Goal: Task Accomplishment & Management: Use online tool/utility

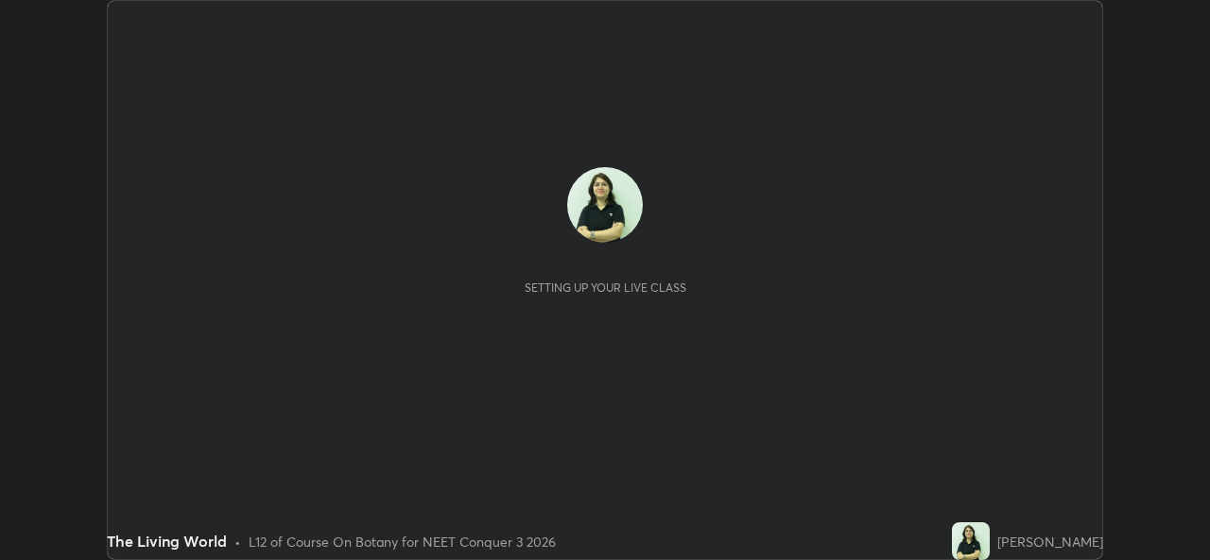
scroll to position [560, 1209]
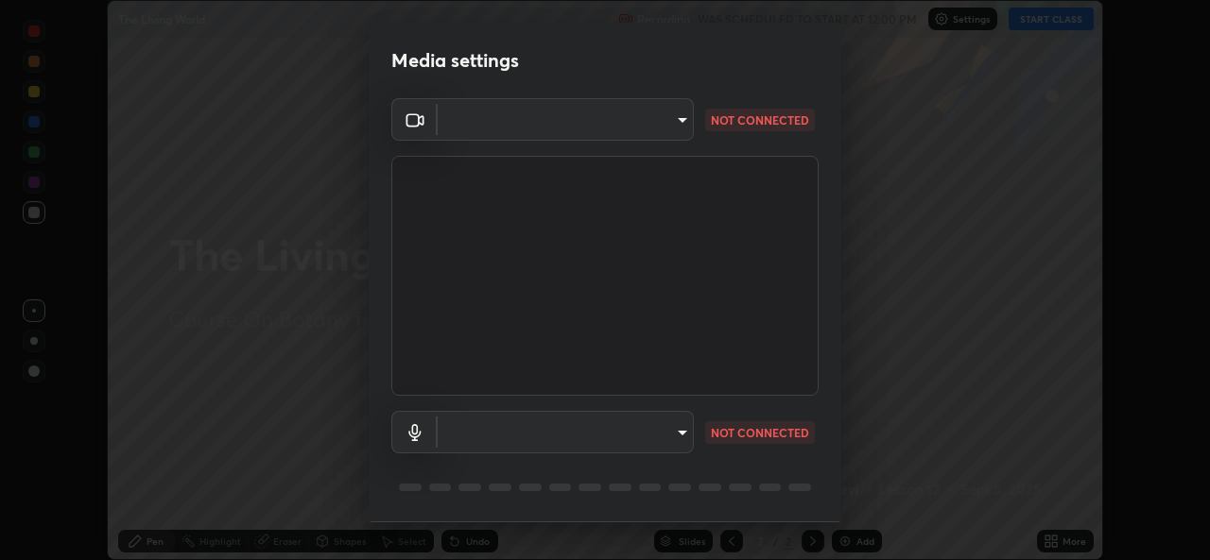
type input "d9eabbb9e311c19d0284951f952de08a34a72adfc2f94cd2cdb53a3f531a5aff"
type input "5d0d1729db253088b500f0ebf76b23a716669cfb5e53079fbe40a5b6c056b6e6"
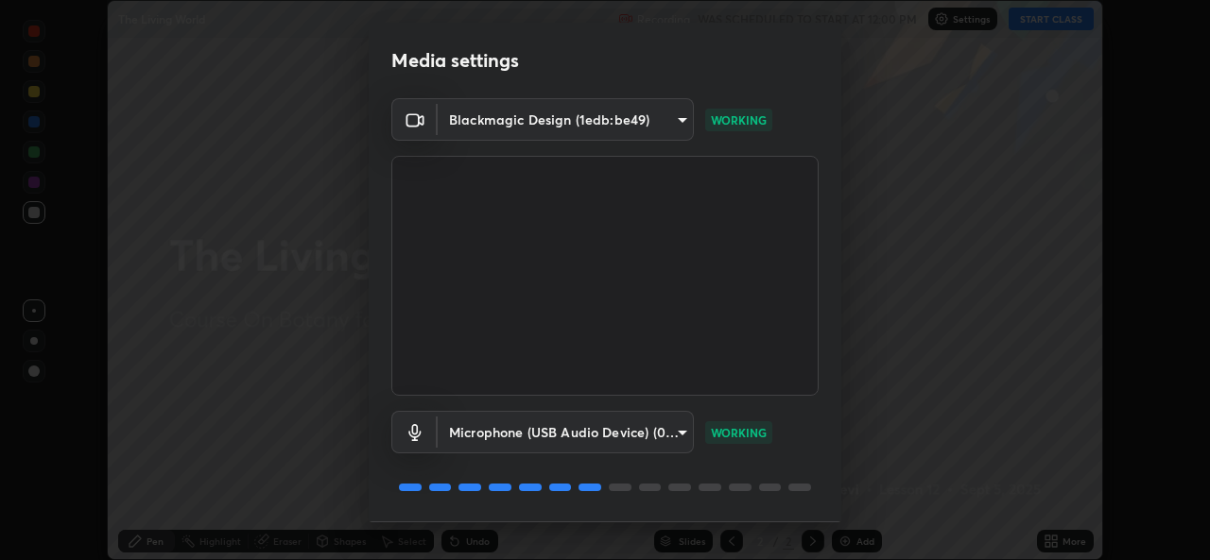
scroll to position [60, 0]
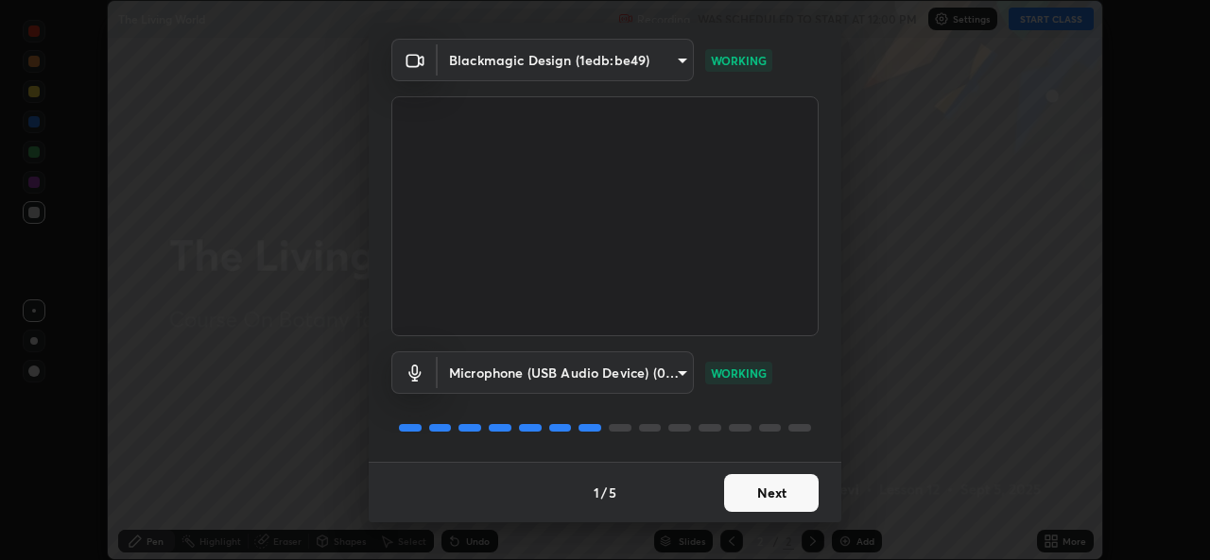
click at [761, 496] on button "Next" at bounding box center [771, 493] width 95 height 38
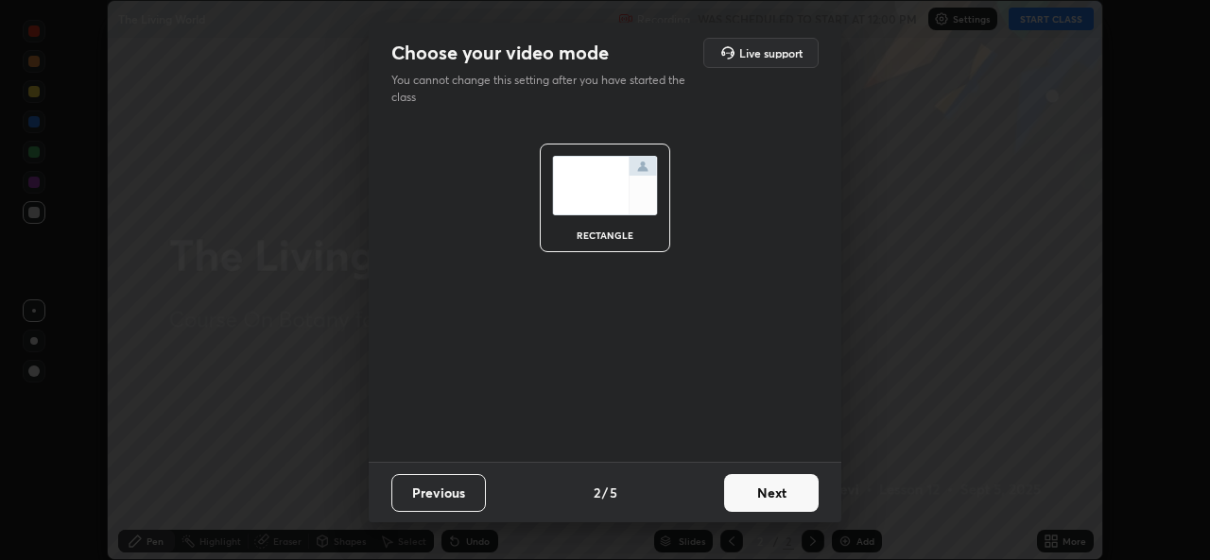
scroll to position [0, 0]
click at [786, 498] on button "Next" at bounding box center [771, 493] width 95 height 38
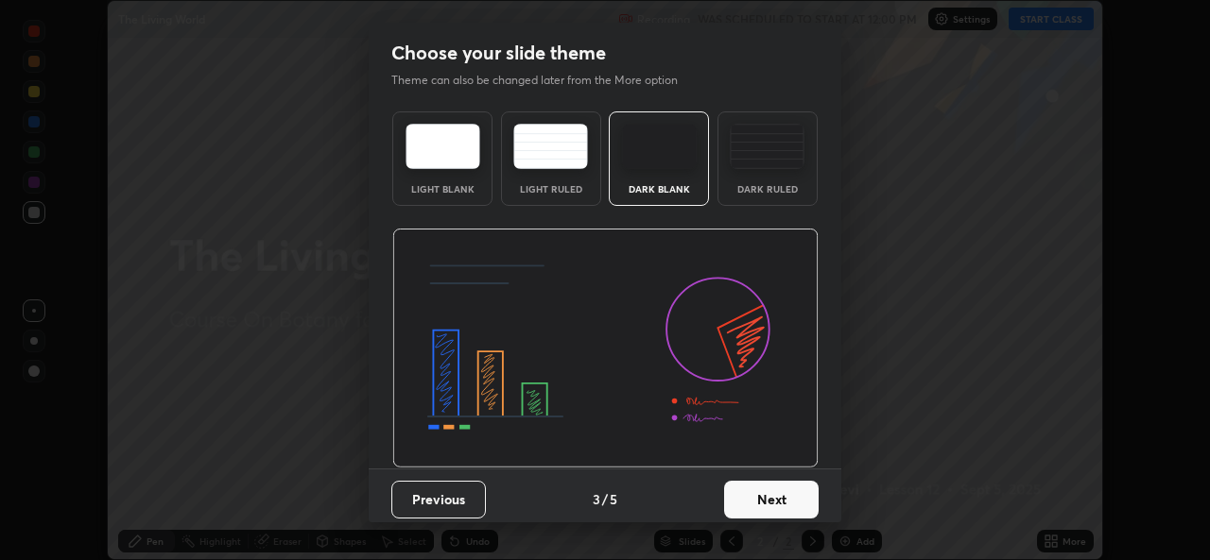
click at [779, 497] on button "Next" at bounding box center [771, 500] width 95 height 38
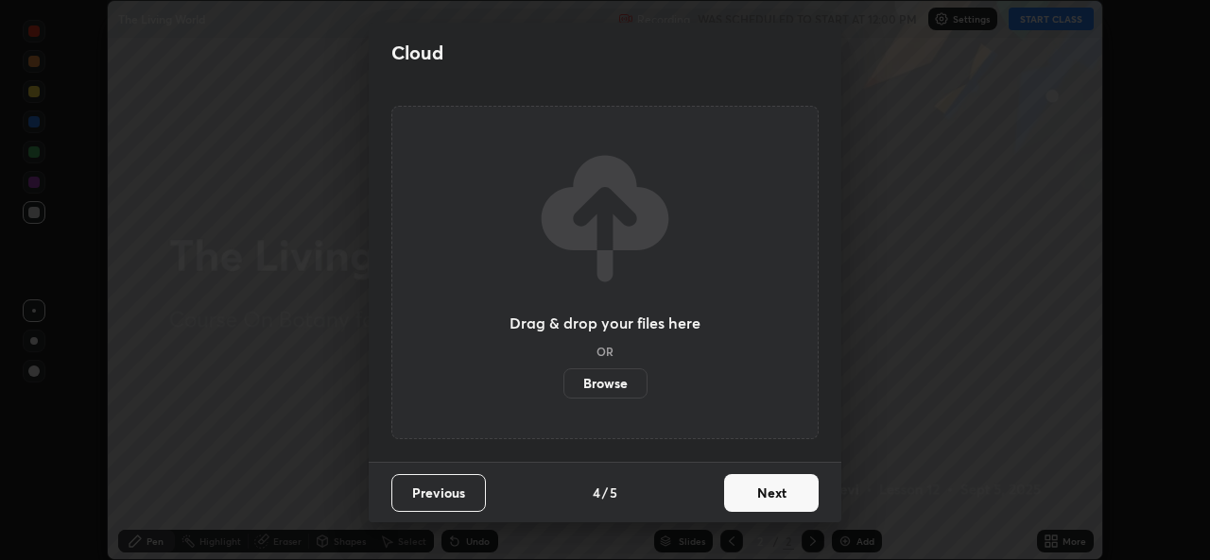
click at [770, 501] on button "Next" at bounding box center [771, 493] width 95 height 38
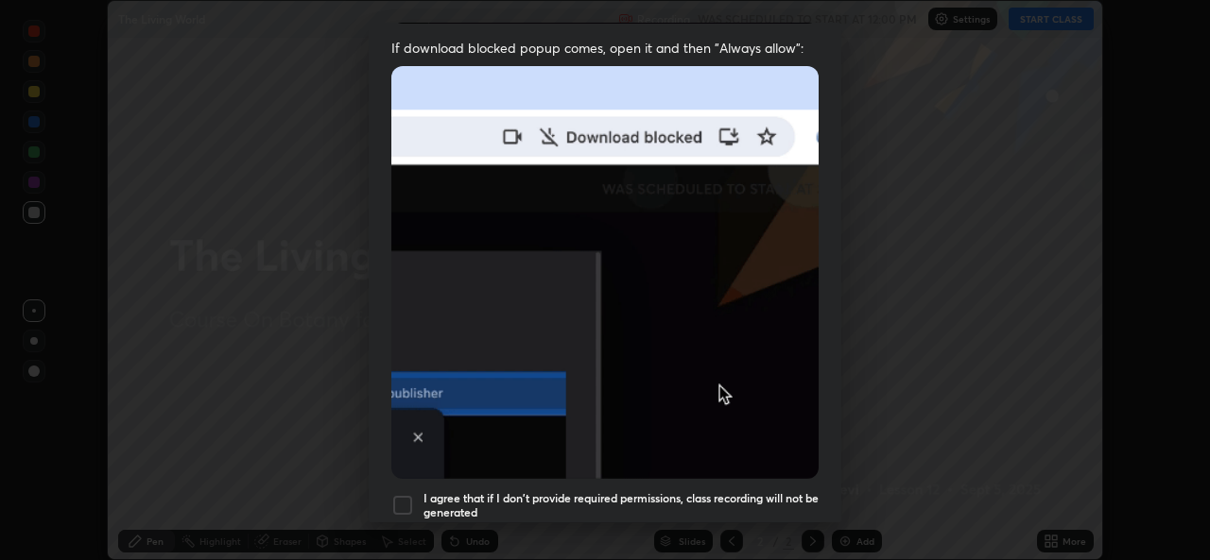
scroll to position [445, 0]
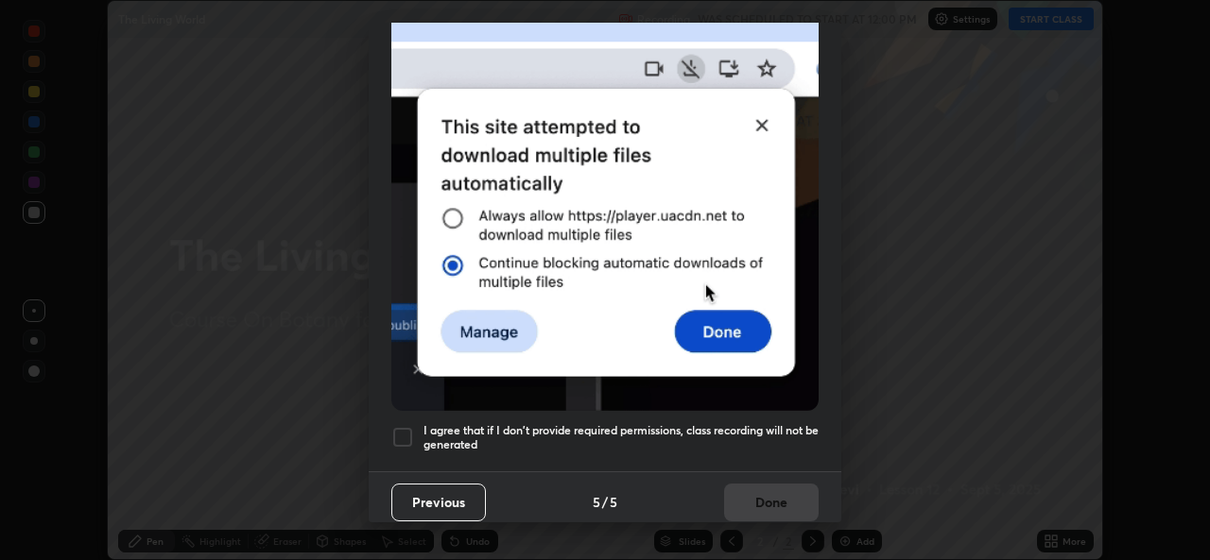
click at [400, 502] on button "Previous" at bounding box center [438, 503] width 95 height 38
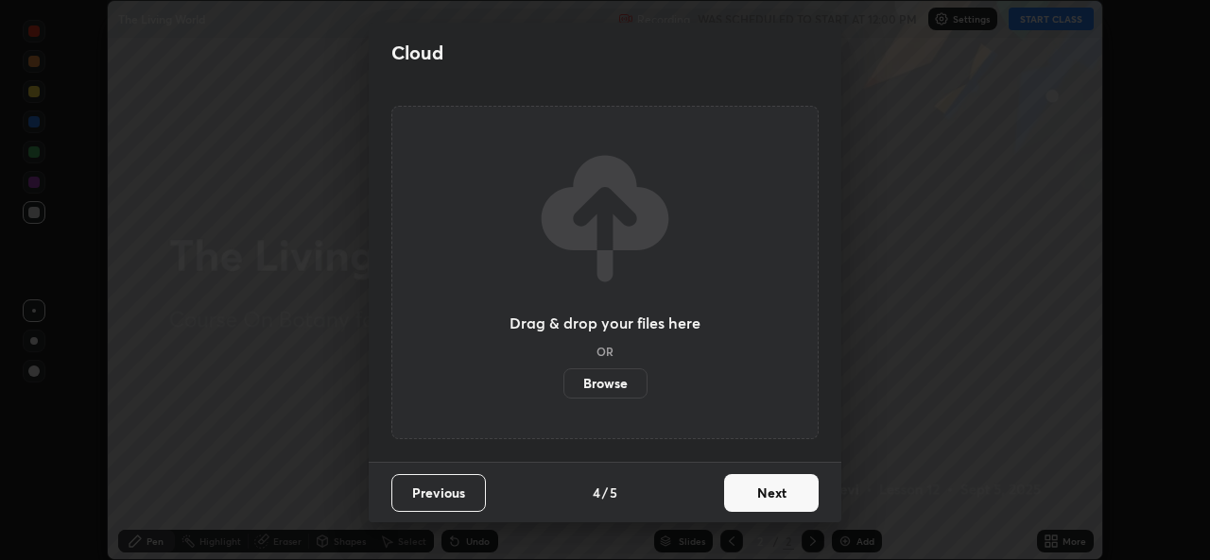
click at [771, 493] on button "Next" at bounding box center [771, 493] width 95 height 38
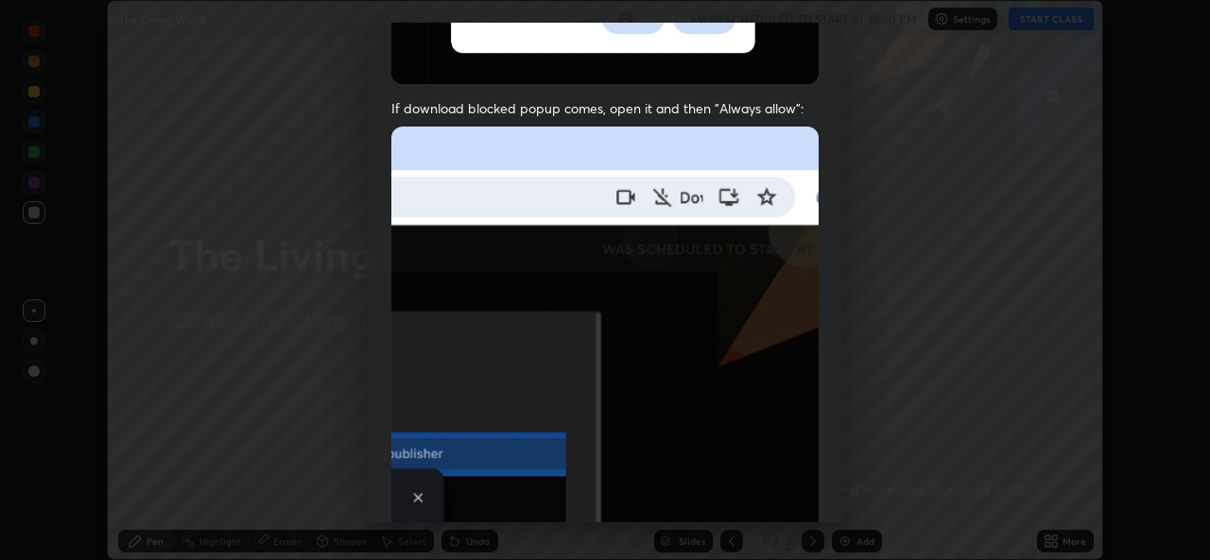
scroll to position [377, 0]
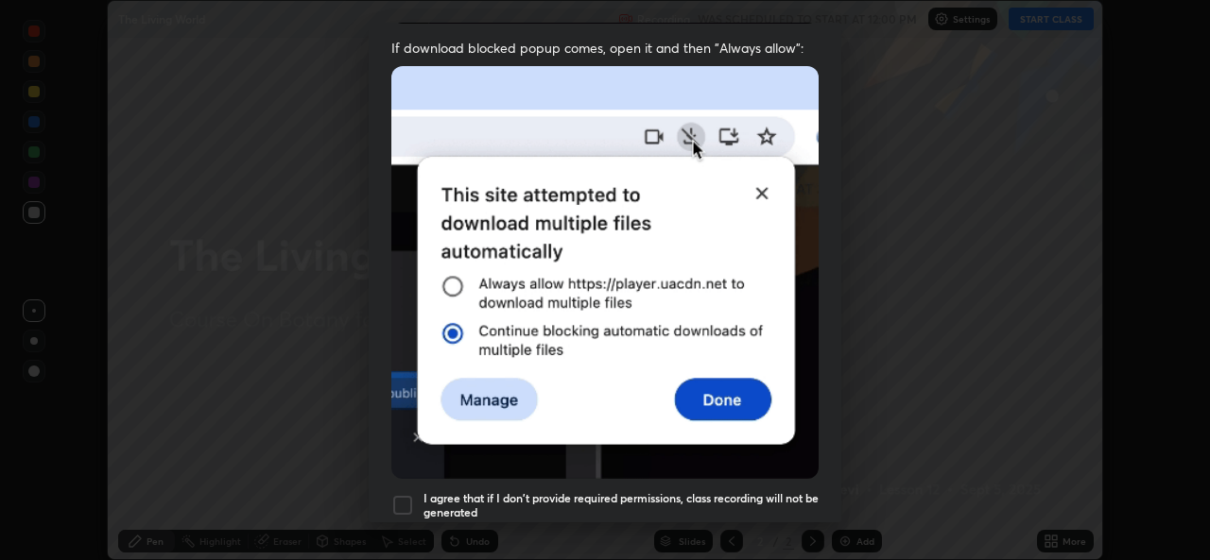
click at [406, 500] on div at bounding box center [402, 505] width 23 height 23
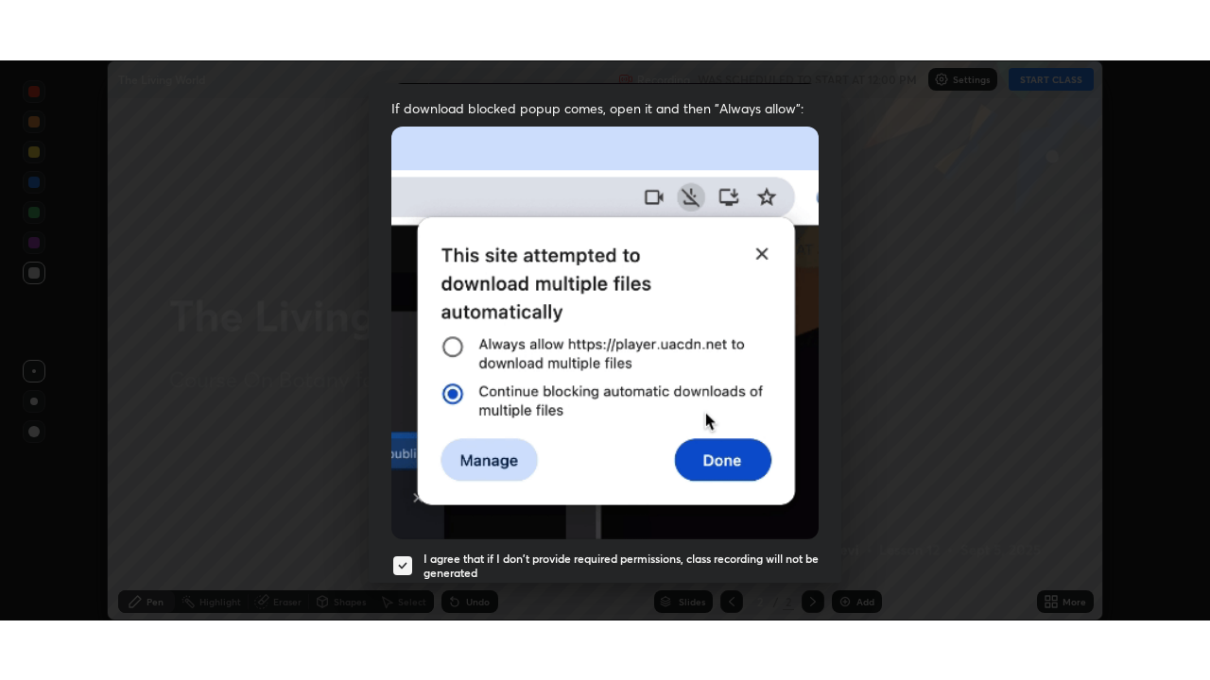
scroll to position [445, 0]
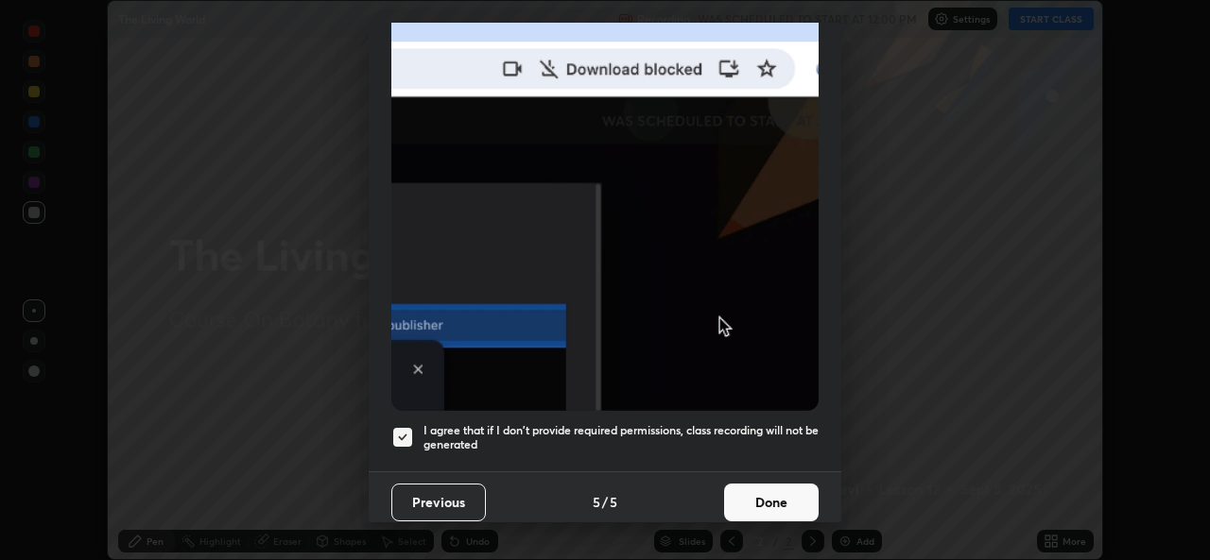
click at [765, 494] on button "Done" at bounding box center [771, 503] width 95 height 38
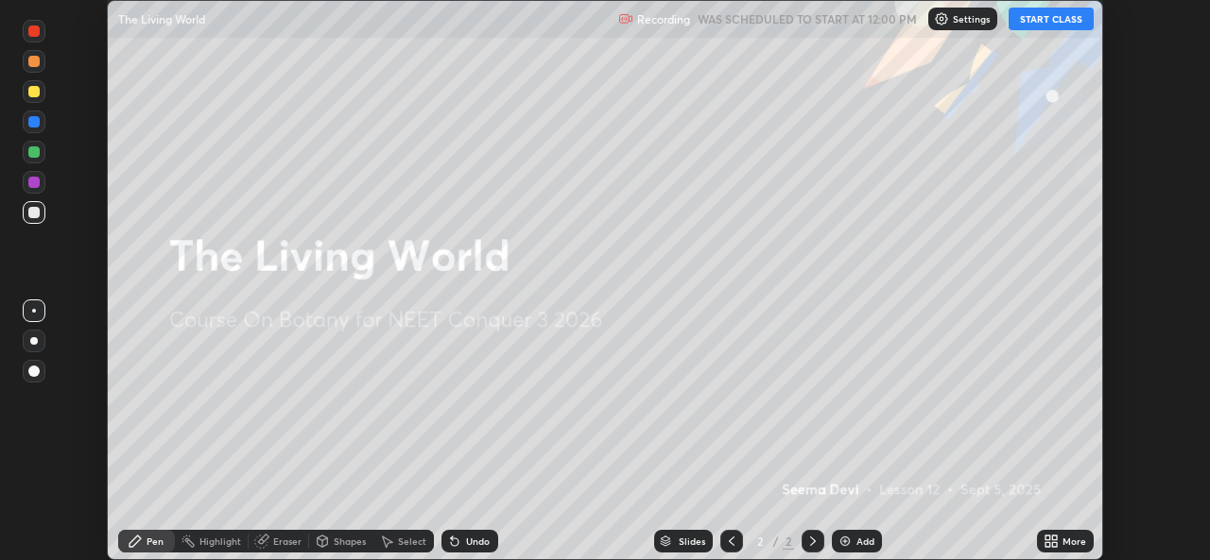
click at [1066, 29] on button "START CLASS" at bounding box center [1050, 19] width 85 height 23
click at [1066, 543] on div "More" at bounding box center [1074, 541] width 24 height 9
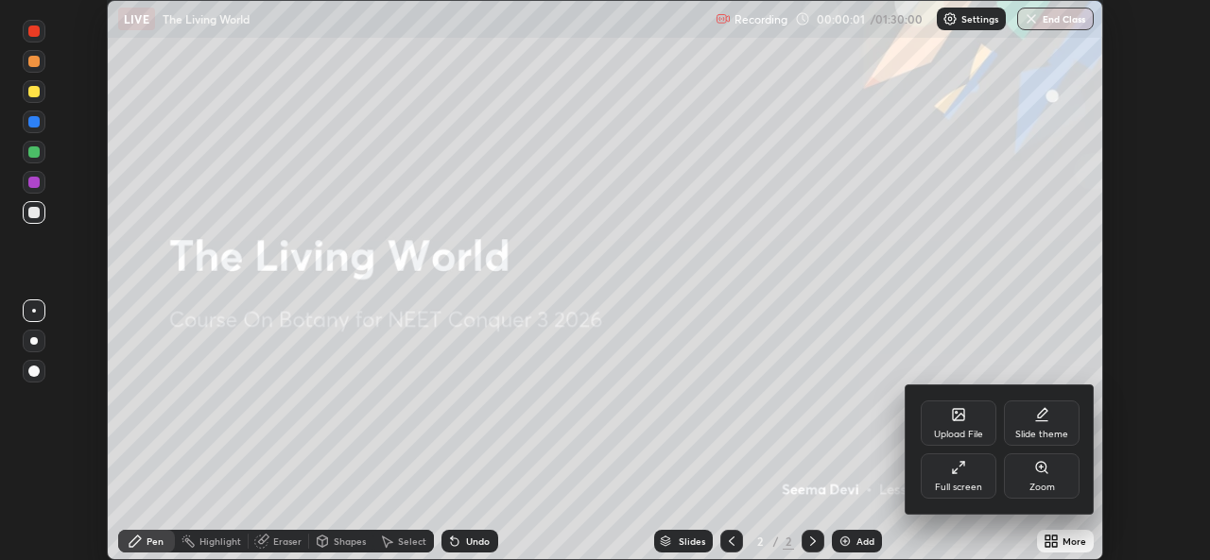
click at [953, 478] on div "Full screen" at bounding box center [958, 476] width 76 height 45
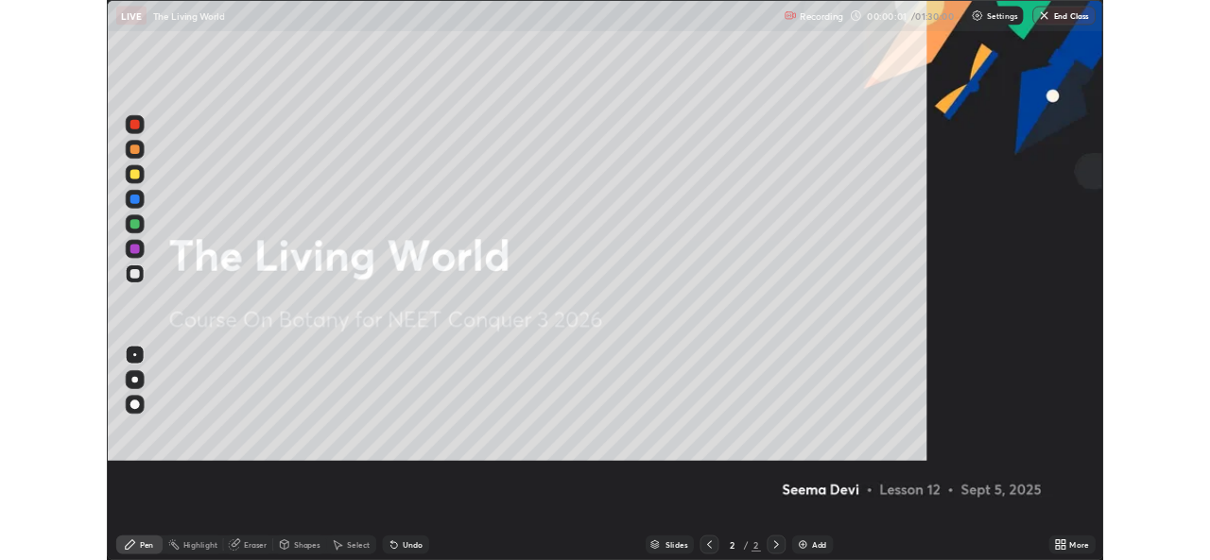
scroll to position [680, 1210]
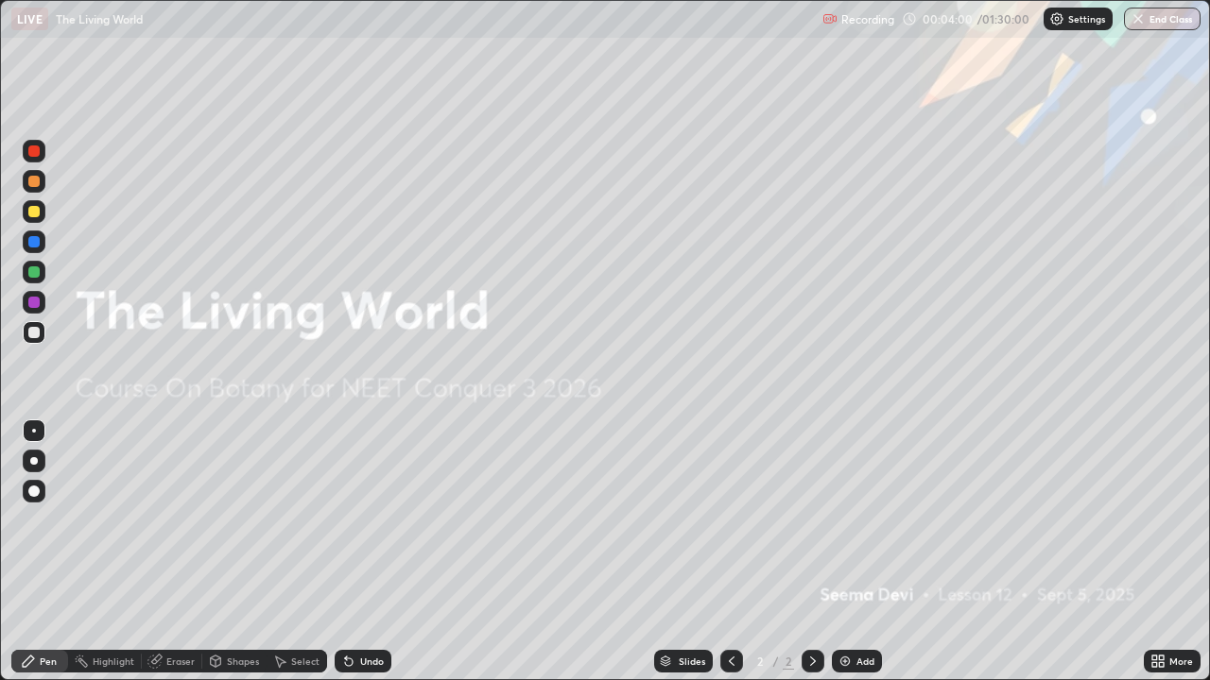
click at [852, 559] on div "Add" at bounding box center [857, 661] width 50 height 23
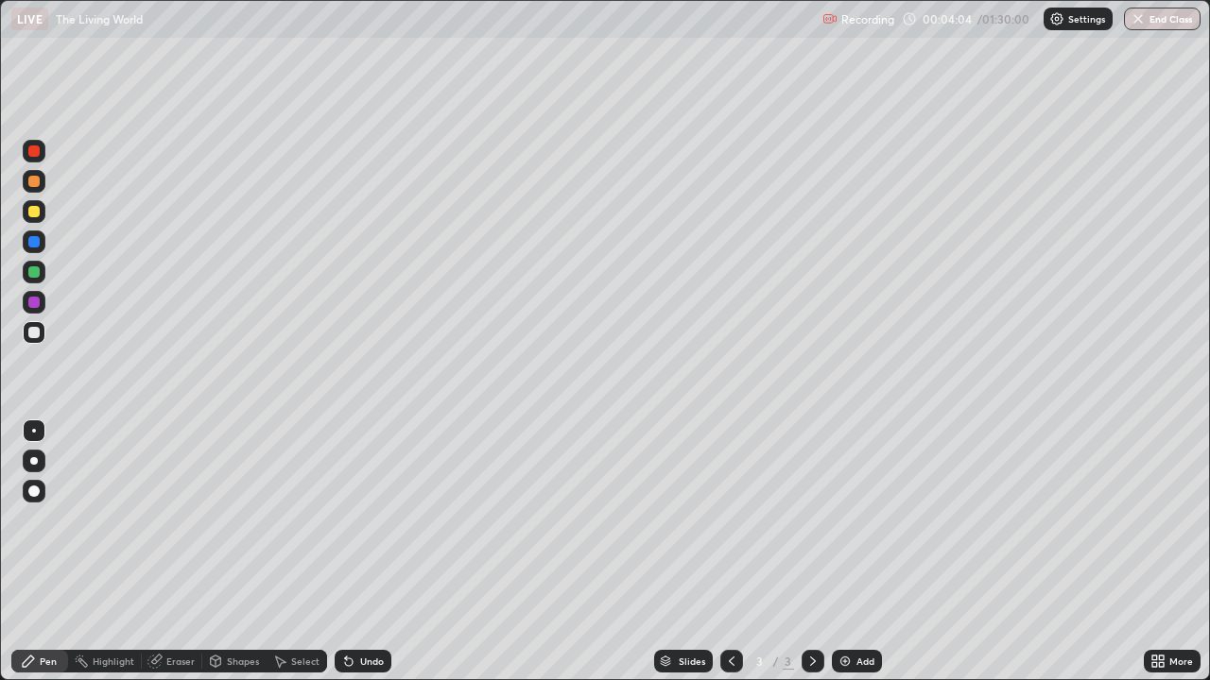
click at [36, 461] on div at bounding box center [34, 461] width 8 height 8
click at [362, 559] on div "Undo" at bounding box center [372, 661] width 24 height 9
click at [361, 559] on div "Undo" at bounding box center [372, 661] width 24 height 9
click at [366, 559] on div "Undo" at bounding box center [372, 661] width 24 height 9
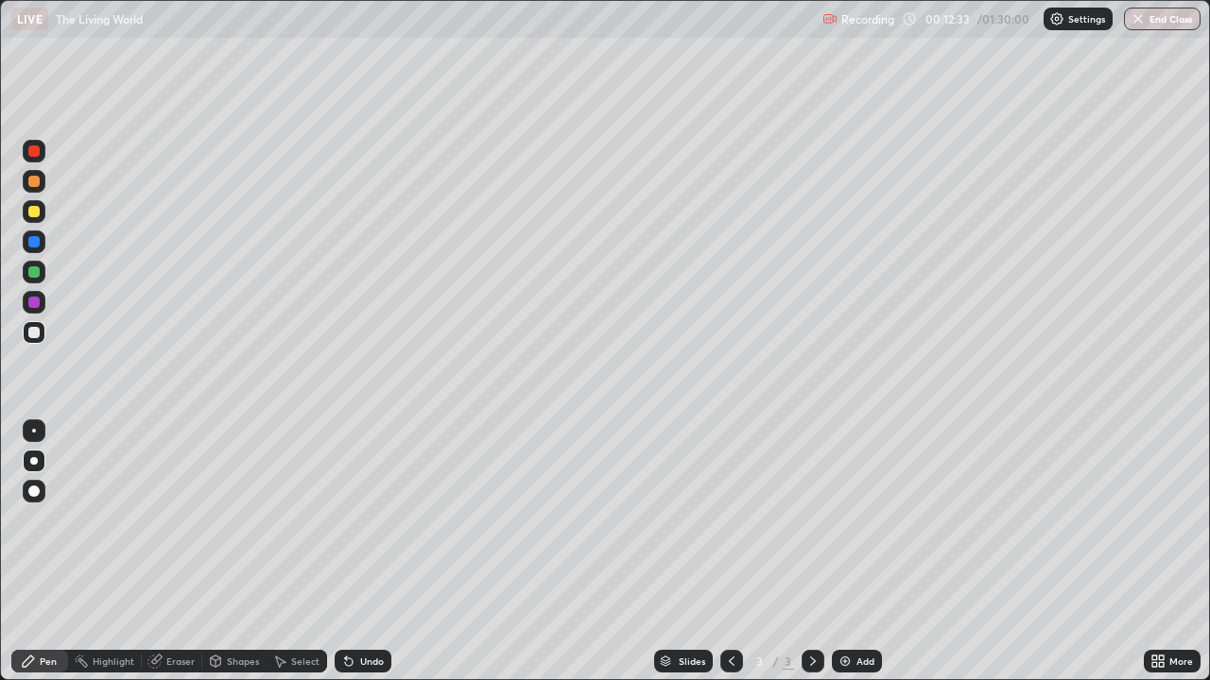
click at [850, 559] on img at bounding box center [844, 661] width 15 height 15
click at [30, 214] on div at bounding box center [33, 211] width 11 height 11
click at [1175, 559] on div "More" at bounding box center [1181, 661] width 24 height 9
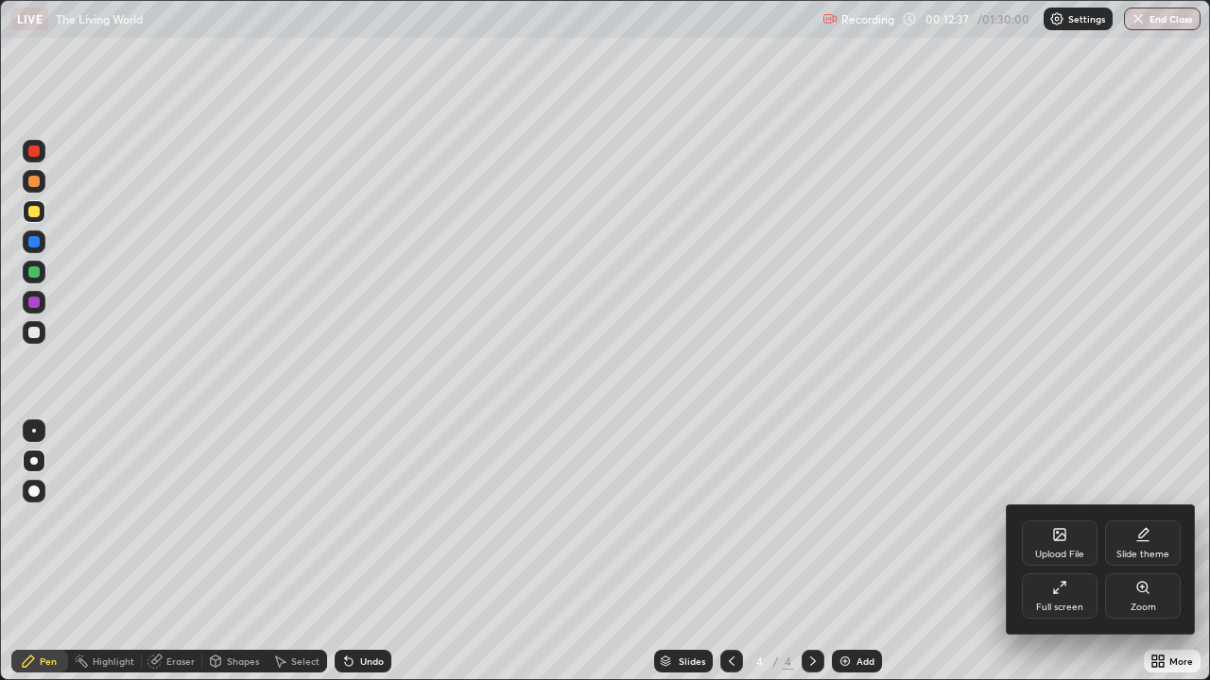
click at [1143, 541] on icon at bounding box center [1142, 541] width 11 height 0
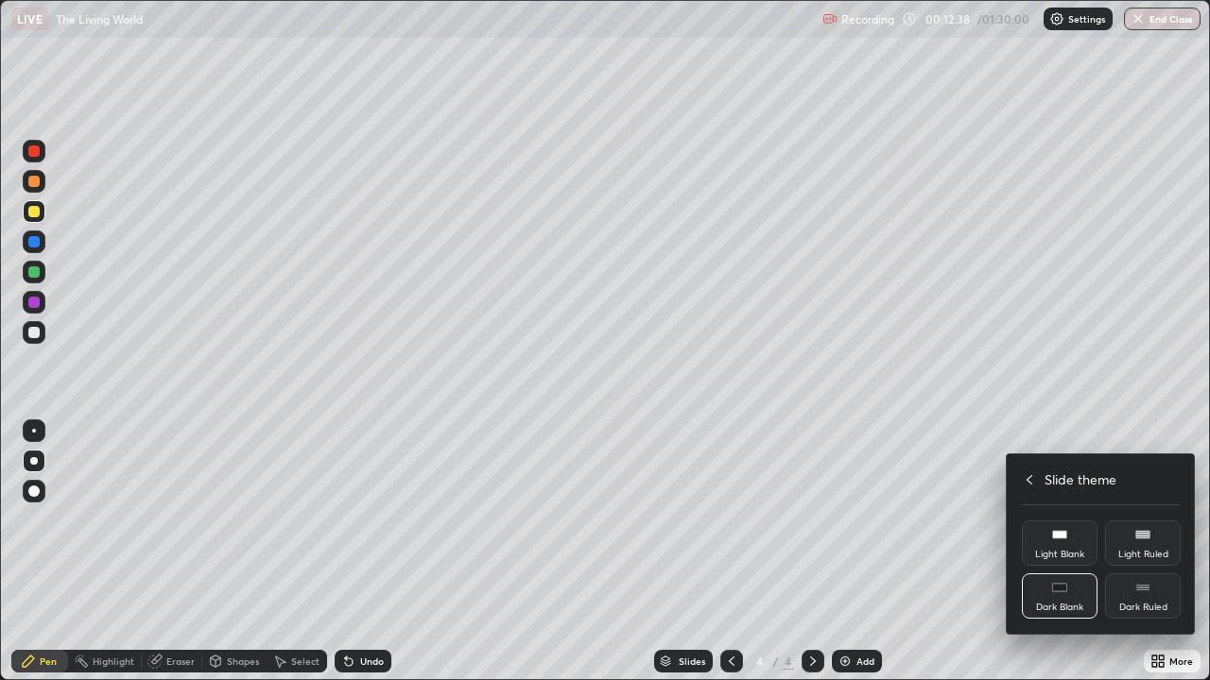
click at [1149, 559] on rect at bounding box center [1142, 588] width 14 height 8
click at [860, 559] on div at bounding box center [605, 340] width 1210 height 680
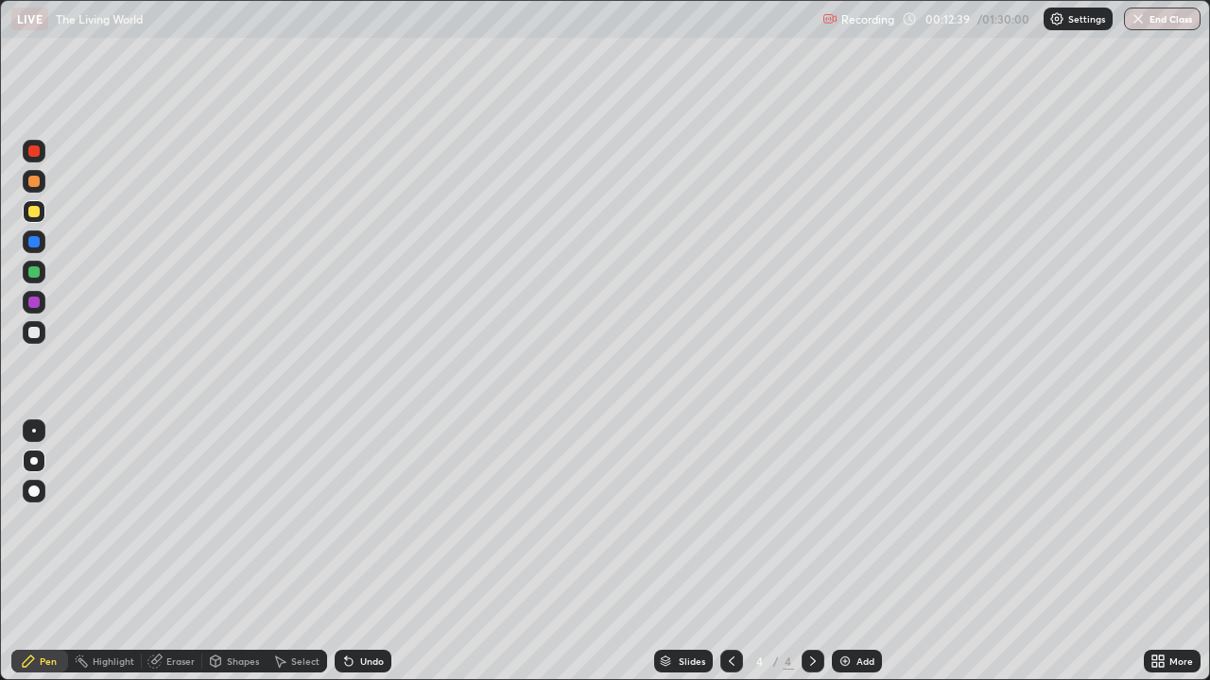
click at [863, 559] on div "Add" at bounding box center [865, 661] width 18 height 9
click at [363, 559] on div "Undo" at bounding box center [372, 661] width 24 height 9
click at [355, 559] on div "Undo" at bounding box center [363, 661] width 57 height 23
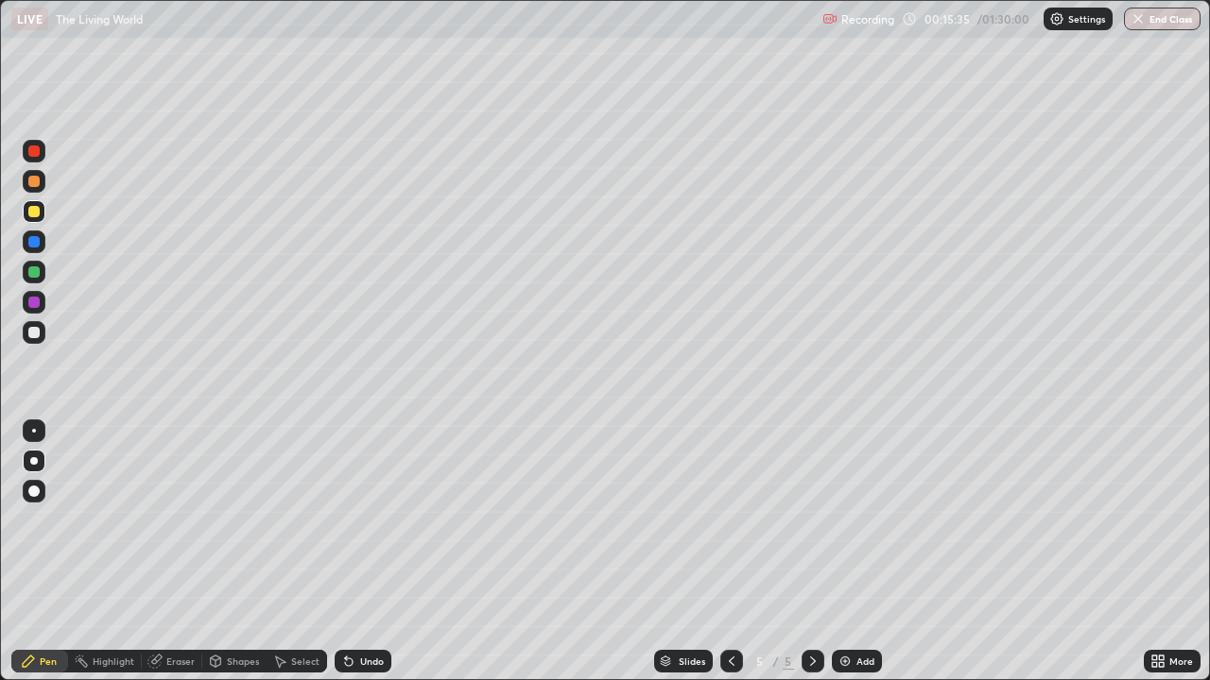
click at [39, 307] on div at bounding box center [34, 302] width 23 height 23
click at [35, 332] on div at bounding box center [33, 332] width 11 height 11
click at [365, 559] on div "Undo" at bounding box center [363, 661] width 57 height 23
click at [39, 268] on div at bounding box center [33, 271] width 11 height 11
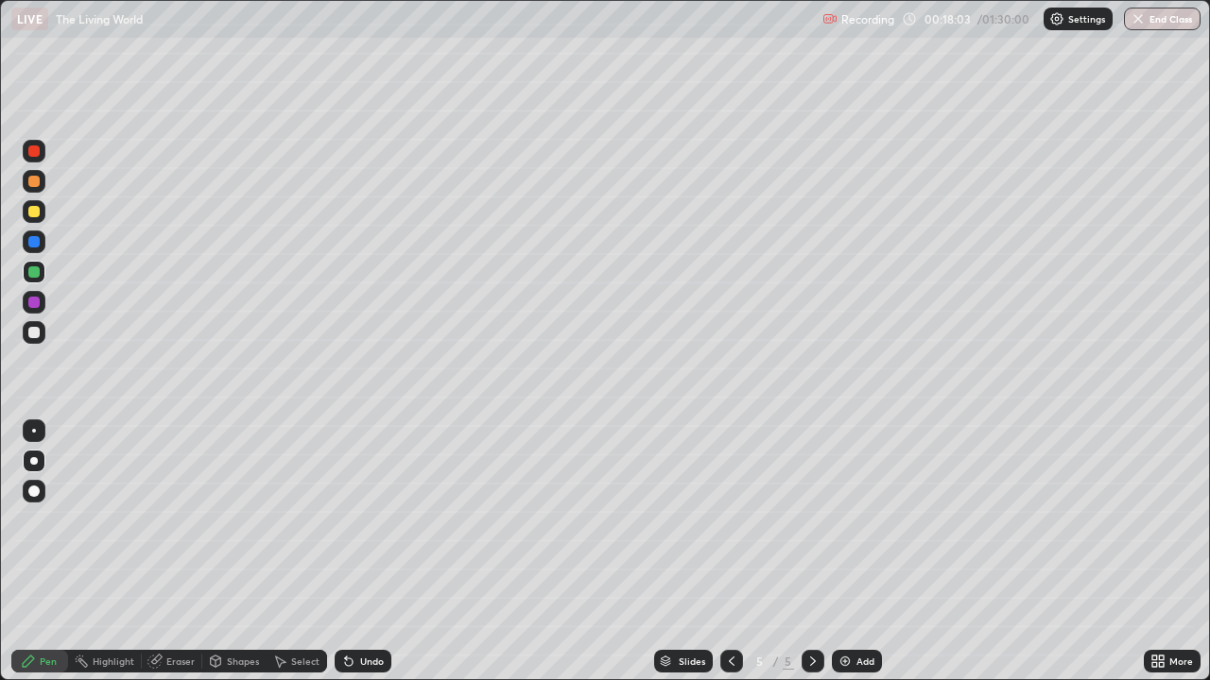
click at [373, 559] on div "Undo" at bounding box center [372, 661] width 24 height 9
click at [367, 559] on div "Undo" at bounding box center [372, 661] width 24 height 9
click at [841, 559] on img at bounding box center [844, 661] width 15 height 15
click at [33, 212] on div at bounding box center [33, 211] width 11 height 11
click at [303, 559] on div "Select" at bounding box center [305, 661] width 28 height 9
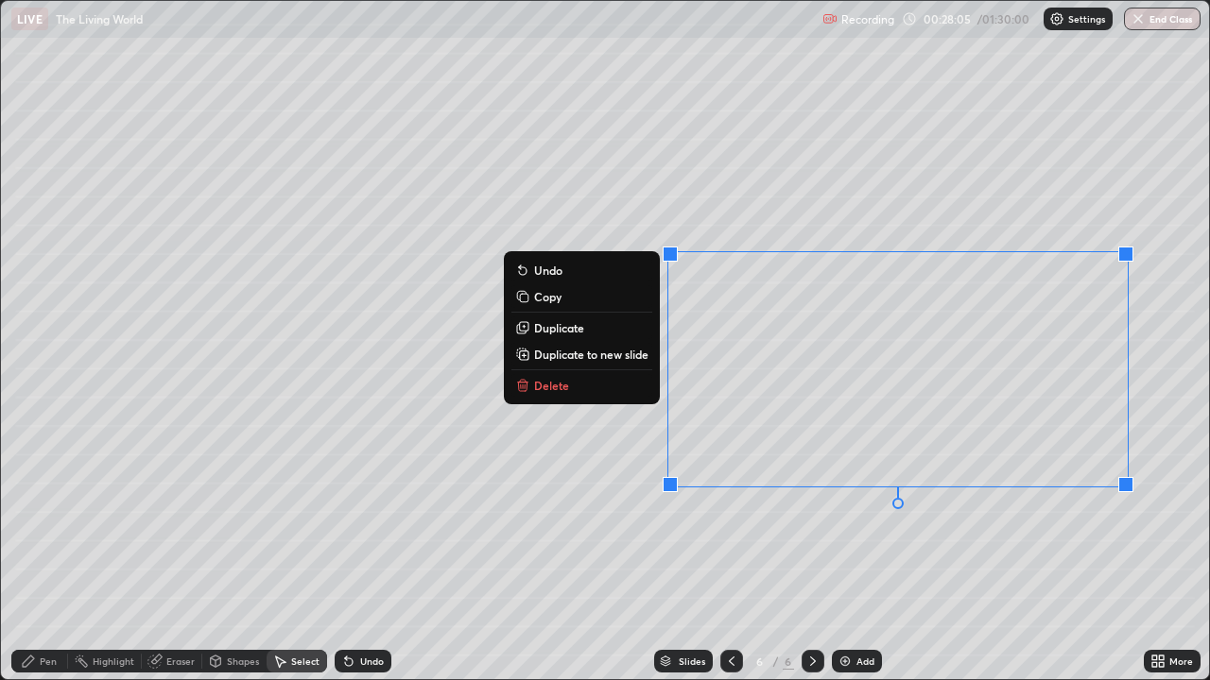
click at [554, 382] on p "Delete" at bounding box center [551, 385] width 35 height 15
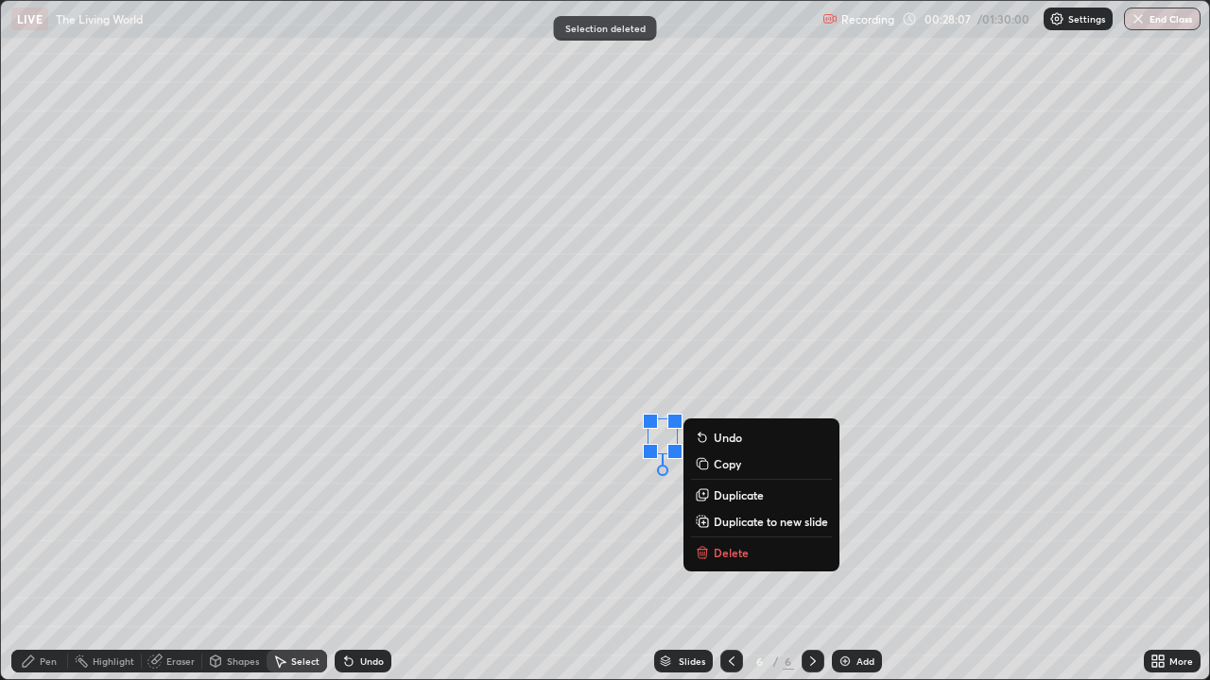
click at [724, 549] on p "Delete" at bounding box center [730, 552] width 35 height 15
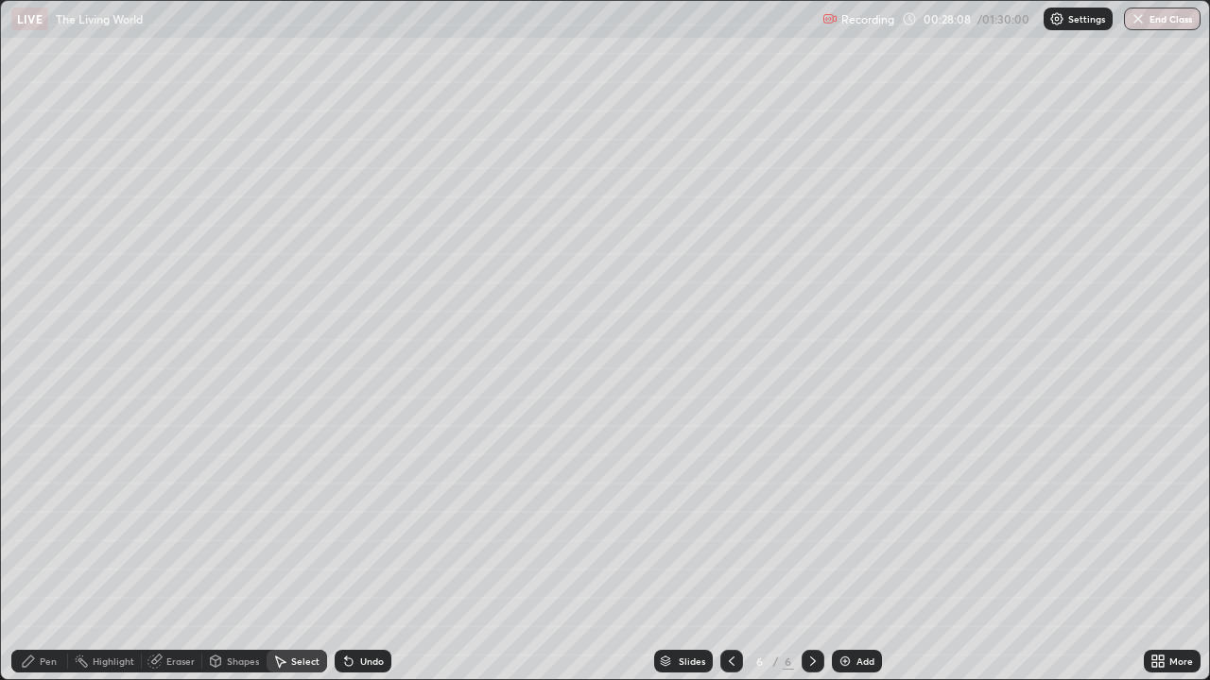
click at [51, 559] on div "Pen" at bounding box center [48, 661] width 17 height 9
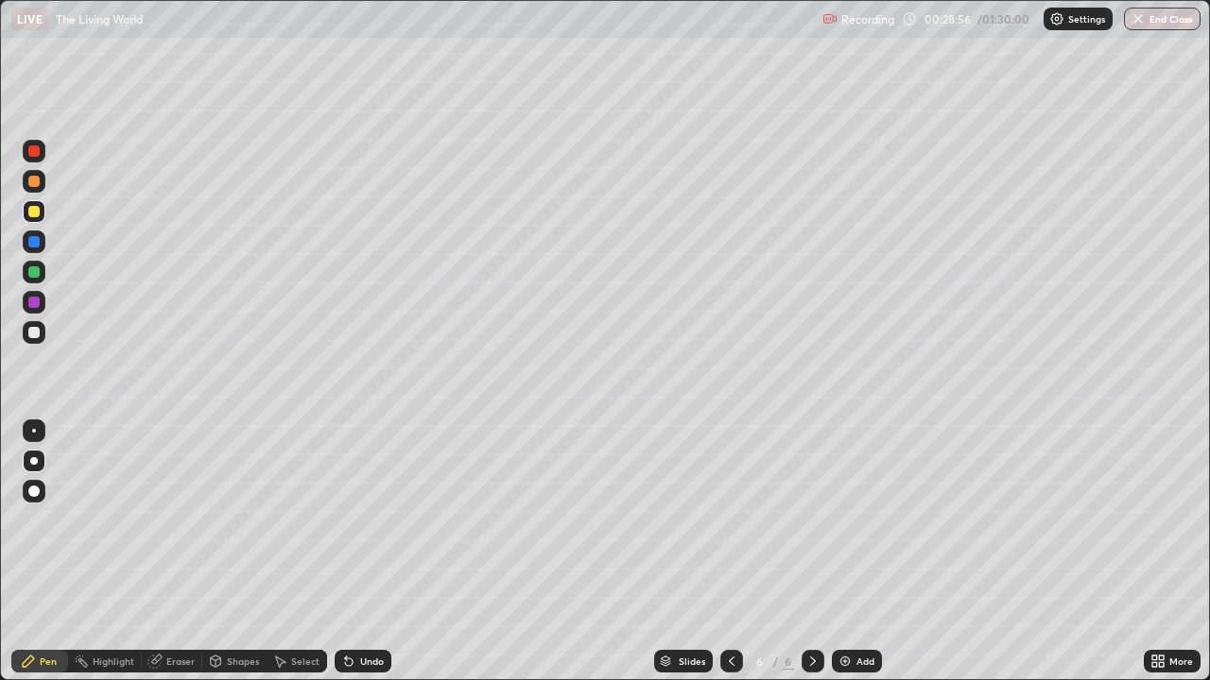
click at [365, 559] on div "Undo" at bounding box center [363, 661] width 57 height 23
click at [361, 559] on div "Undo" at bounding box center [363, 661] width 57 height 23
click at [360, 559] on div "Undo" at bounding box center [372, 661] width 24 height 9
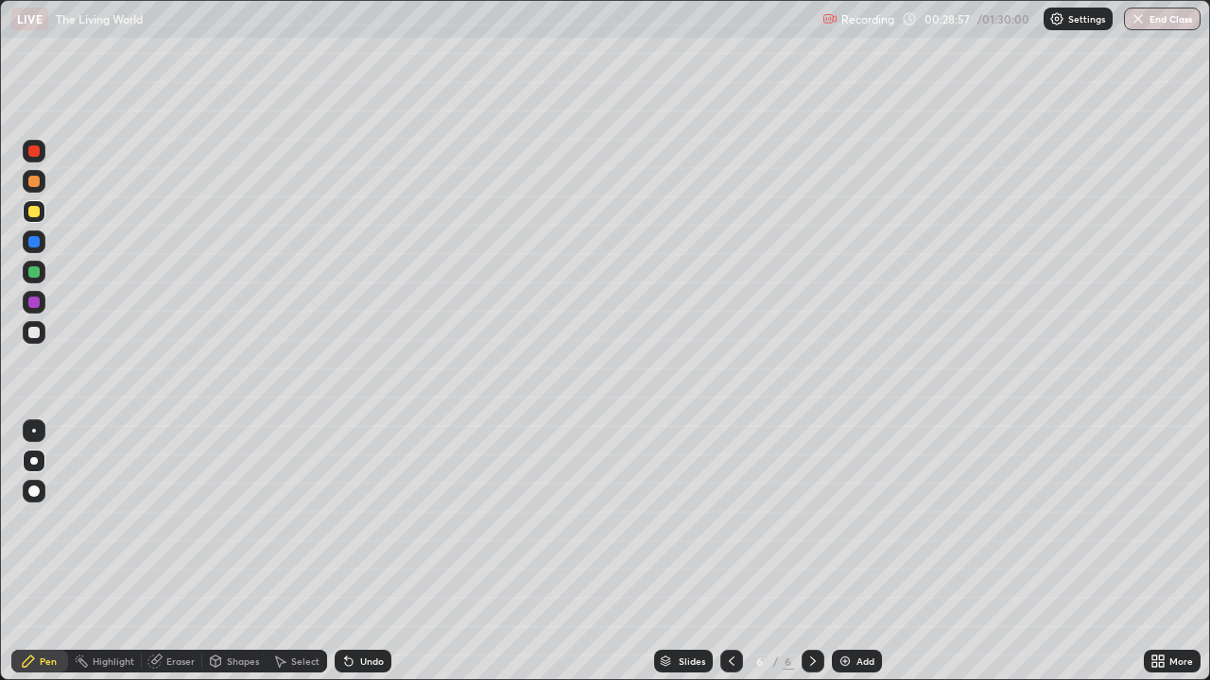
click at [360, 559] on div "Undo" at bounding box center [372, 661] width 24 height 9
click at [364, 559] on div "Undo" at bounding box center [372, 661] width 24 height 9
click at [34, 332] on div at bounding box center [33, 332] width 11 height 11
click at [371, 559] on div "Undo" at bounding box center [372, 661] width 24 height 9
click at [362, 559] on div "Undo" at bounding box center [372, 661] width 24 height 9
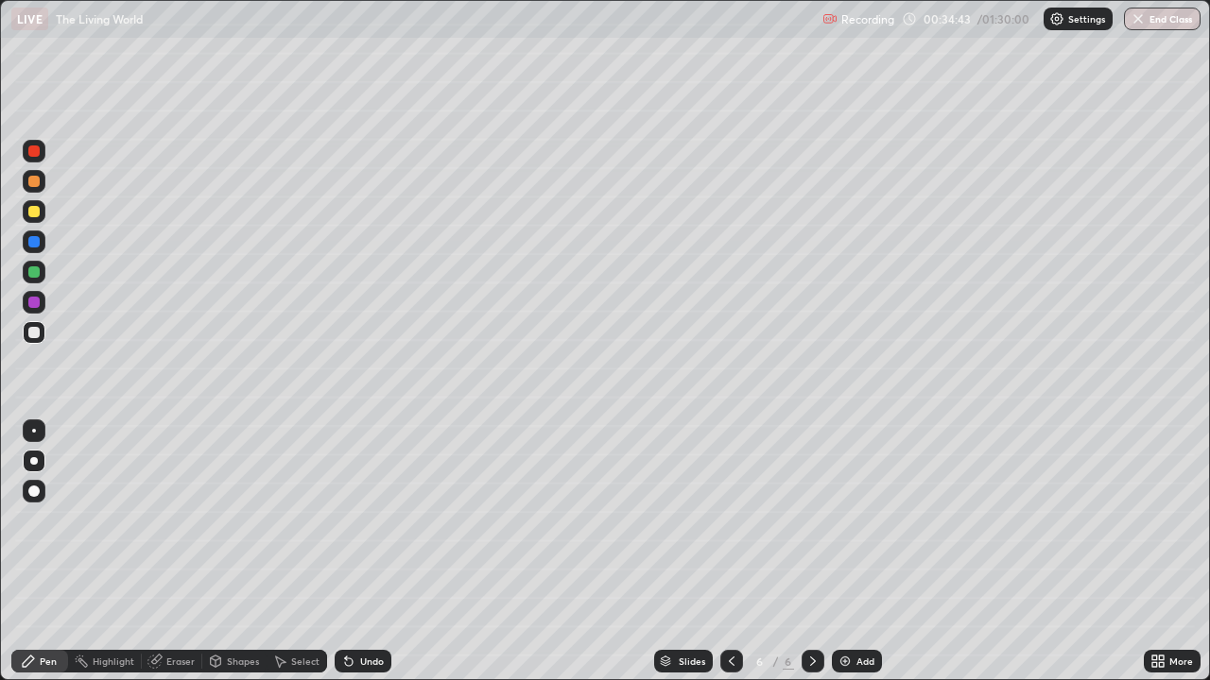
click at [362, 559] on div "Undo" at bounding box center [372, 661] width 24 height 9
click at [867, 559] on div "Add" at bounding box center [865, 661] width 18 height 9
click at [35, 214] on div at bounding box center [33, 211] width 11 height 11
click at [371, 559] on div "Undo" at bounding box center [372, 661] width 24 height 9
click at [368, 559] on div "Undo" at bounding box center [372, 661] width 24 height 9
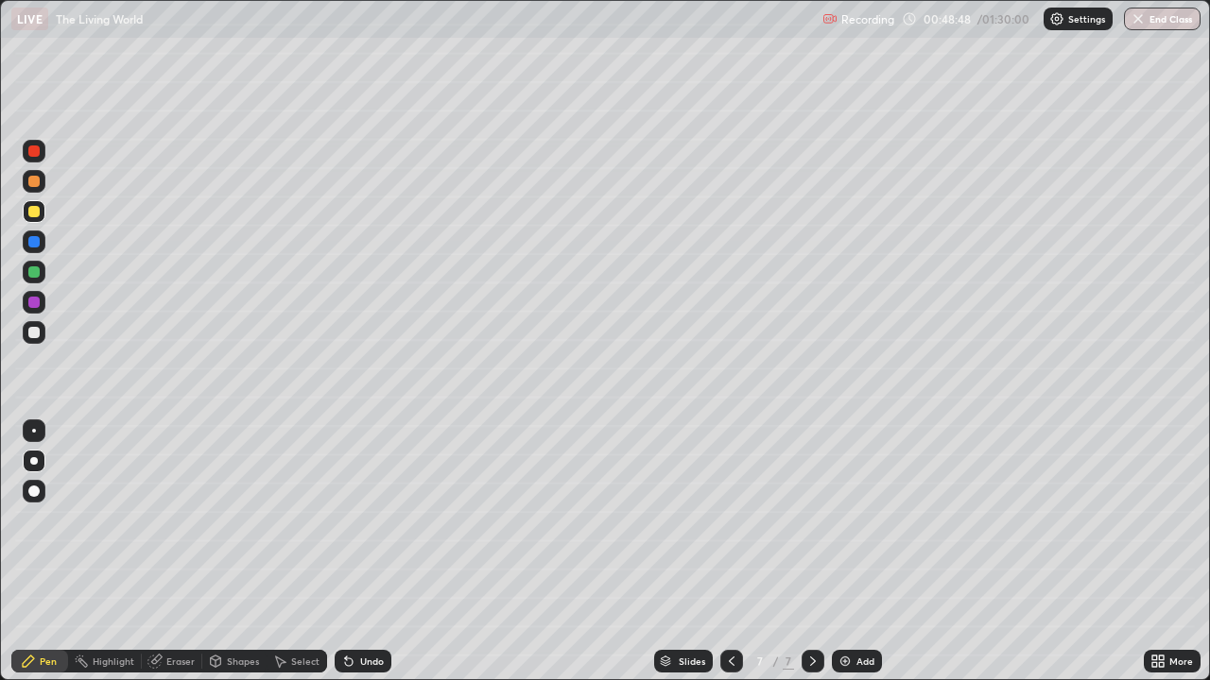
click at [858, 559] on div "Add" at bounding box center [865, 661] width 18 height 9
click at [366, 559] on div "Undo" at bounding box center [372, 661] width 24 height 9
click at [365, 559] on div "Undo" at bounding box center [363, 661] width 57 height 23
click at [361, 559] on div "Undo" at bounding box center [372, 661] width 24 height 9
click at [37, 275] on div at bounding box center [33, 271] width 11 height 11
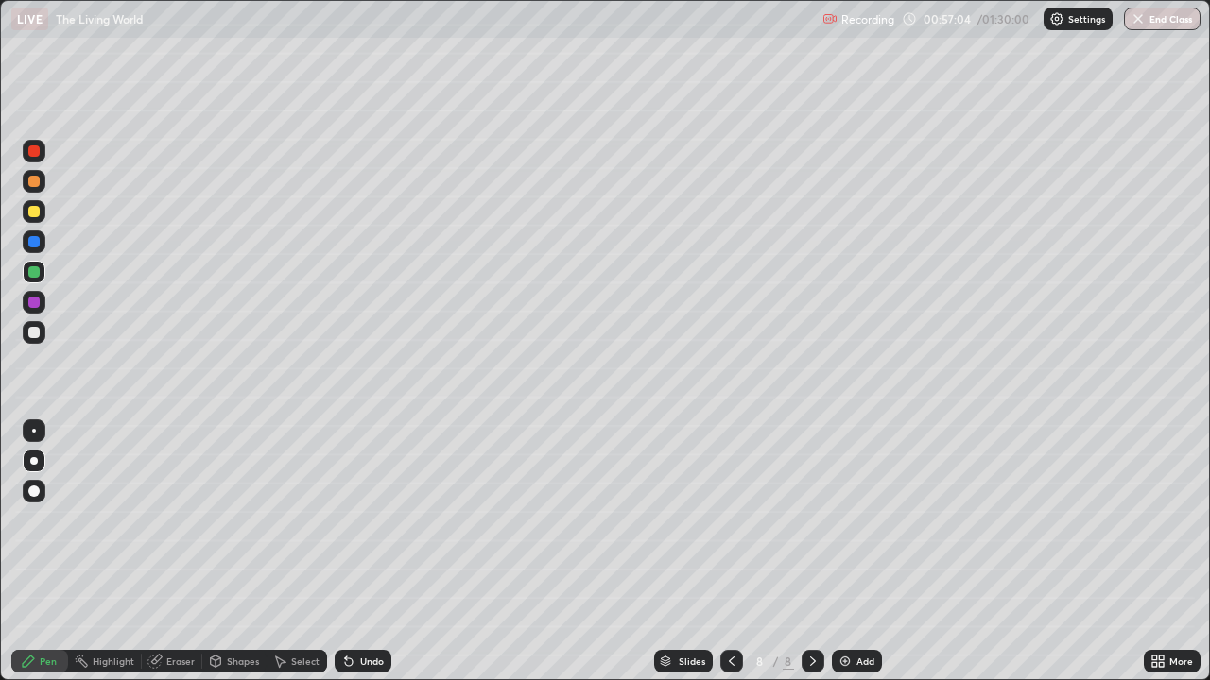
click at [361, 559] on div "Undo" at bounding box center [372, 661] width 24 height 9
click at [366, 559] on div "Undo" at bounding box center [372, 661] width 24 height 9
click at [856, 559] on div "Add" at bounding box center [865, 661] width 18 height 9
click at [36, 215] on div at bounding box center [33, 211] width 11 height 11
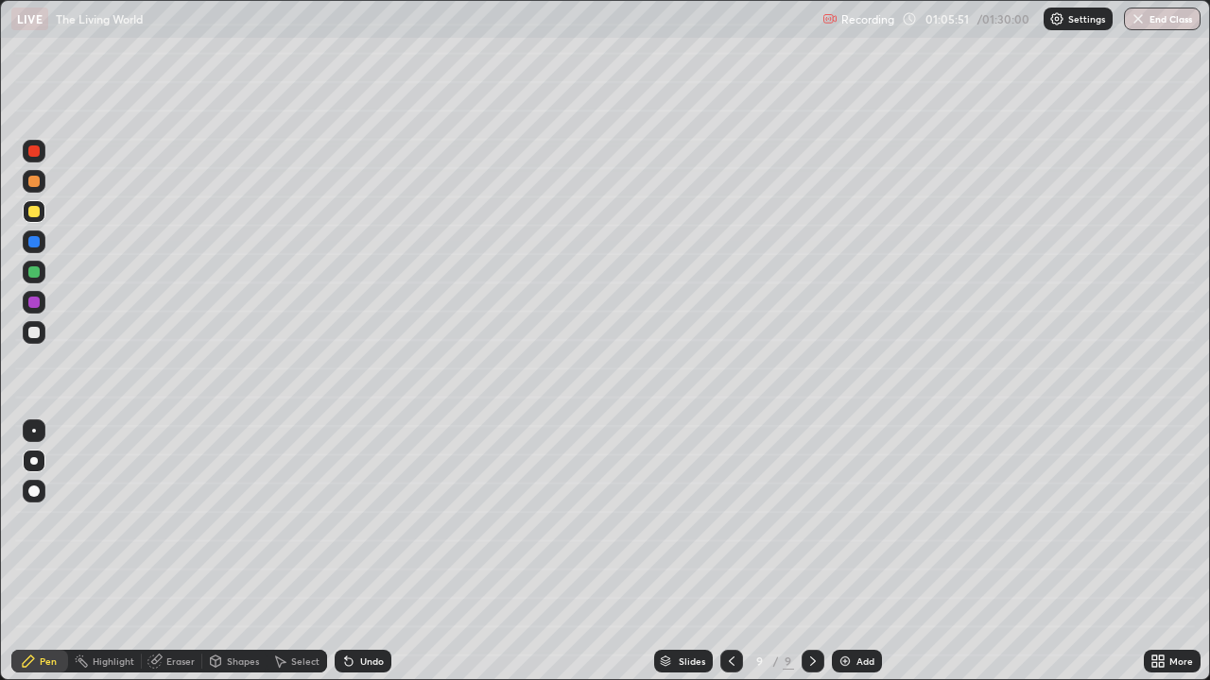
click at [851, 559] on div "Add" at bounding box center [857, 661] width 50 height 23
click at [724, 559] on icon at bounding box center [730, 661] width 15 height 15
click at [818, 559] on icon at bounding box center [812, 661] width 15 height 15
click at [168, 559] on div "Eraser" at bounding box center [180, 661] width 28 height 9
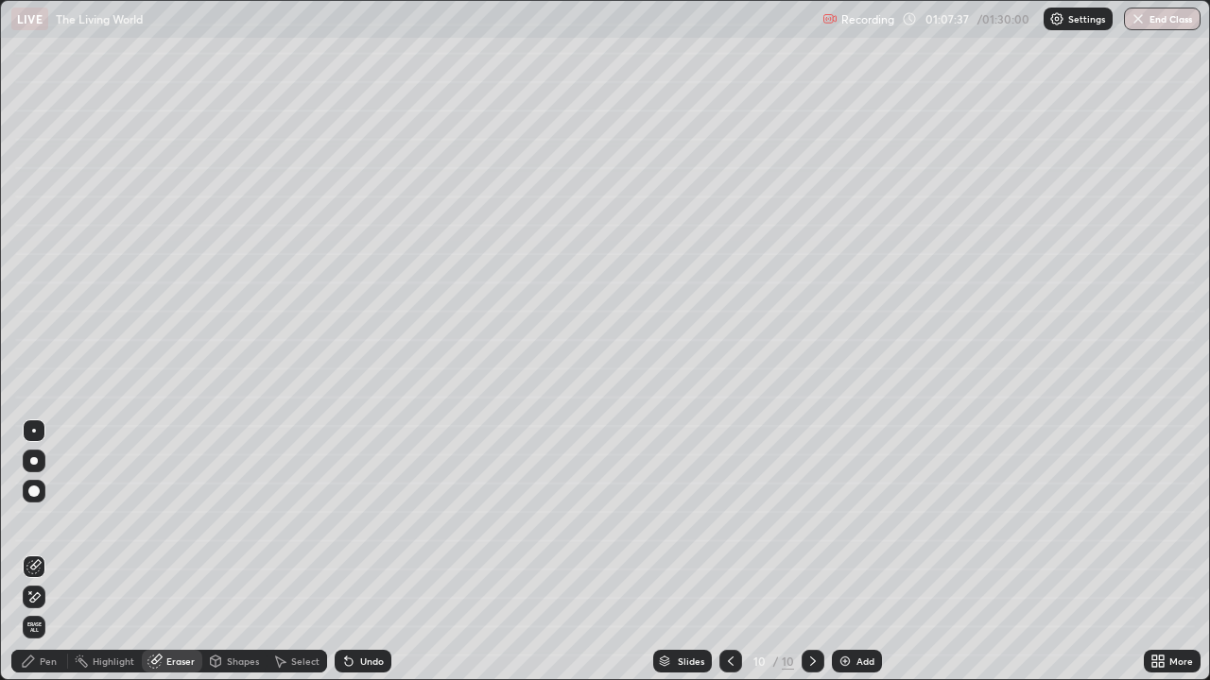
click at [43, 559] on div "Pen" at bounding box center [48, 661] width 17 height 9
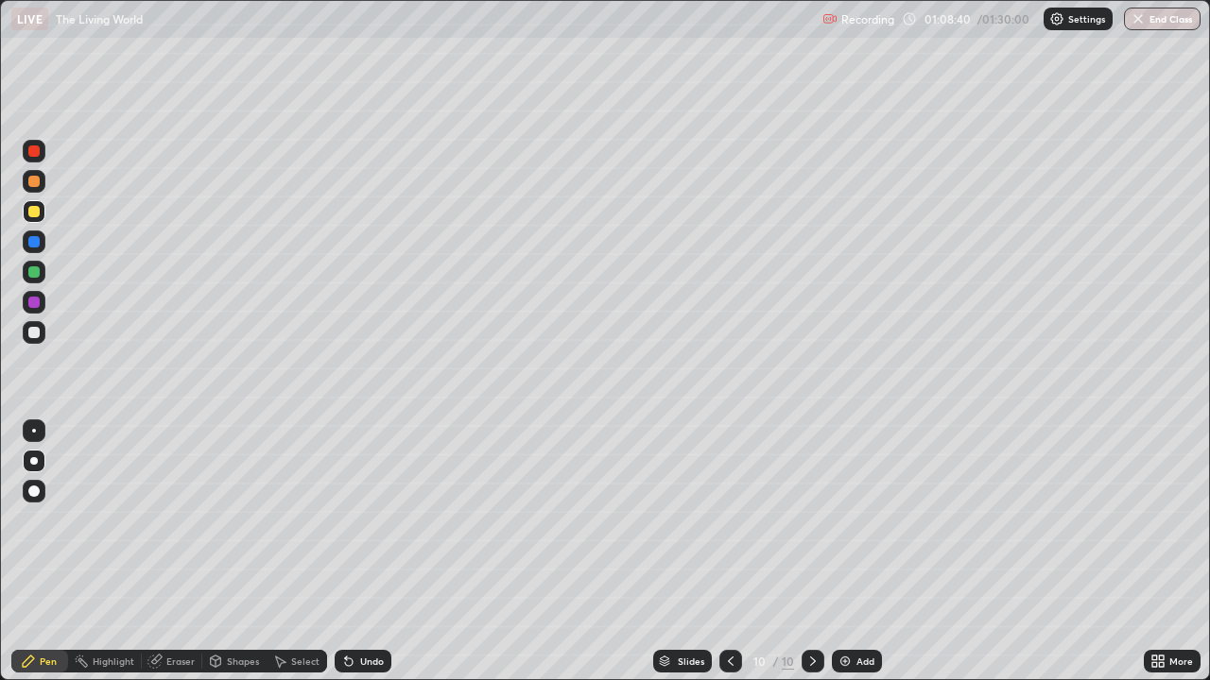
click at [847, 559] on img at bounding box center [844, 661] width 15 height 15
click at [365, 559] on div "Undo" at bounding box center [372, 661] width 24 height 9
click at [31, 279] on div at bounding box center [34, 272] width 23 height 23
click at [362, 559] on div "Undo" at bounding box center [372, 661] width 24 height 9
click at [368, 559] on div "Undo" at bounding box center [372, 661] width 24 height 9
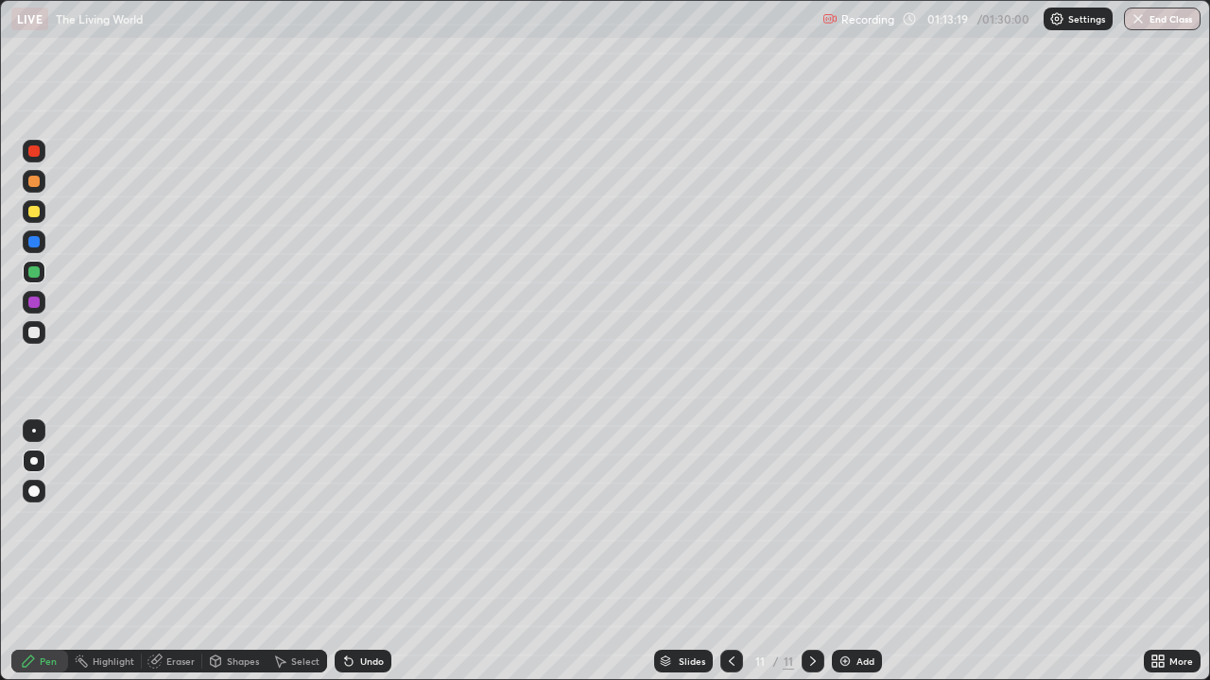
click at [38, 214] on div at bounding box center [33, 211] width 11 height 11
click at [33, 246] on div at bounding box center [33, 241] width 11 height 11
click at [34, 212] on div at bounding box center [33, 211] width 11 height 11
click at [183, 559] on div "Eraser" at bounding box center [180, 661] width 28 height 9
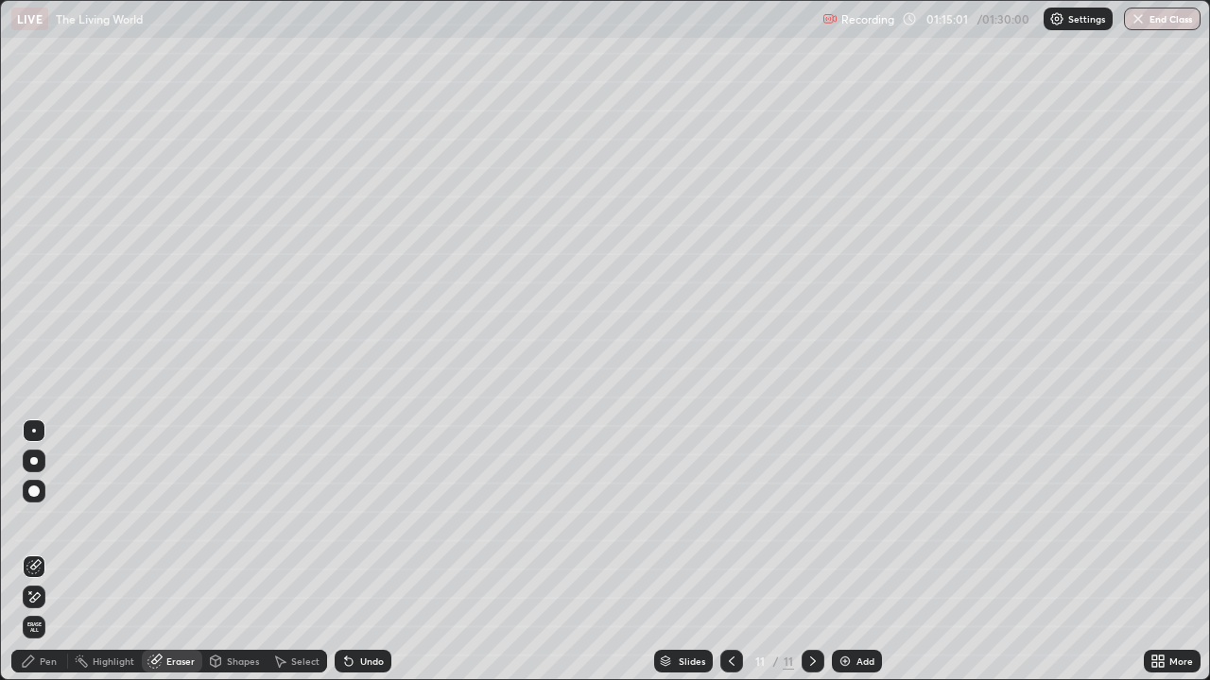
click at [52, 559] on div "Pen" at bounding box center [39, 661] width 57 height 23
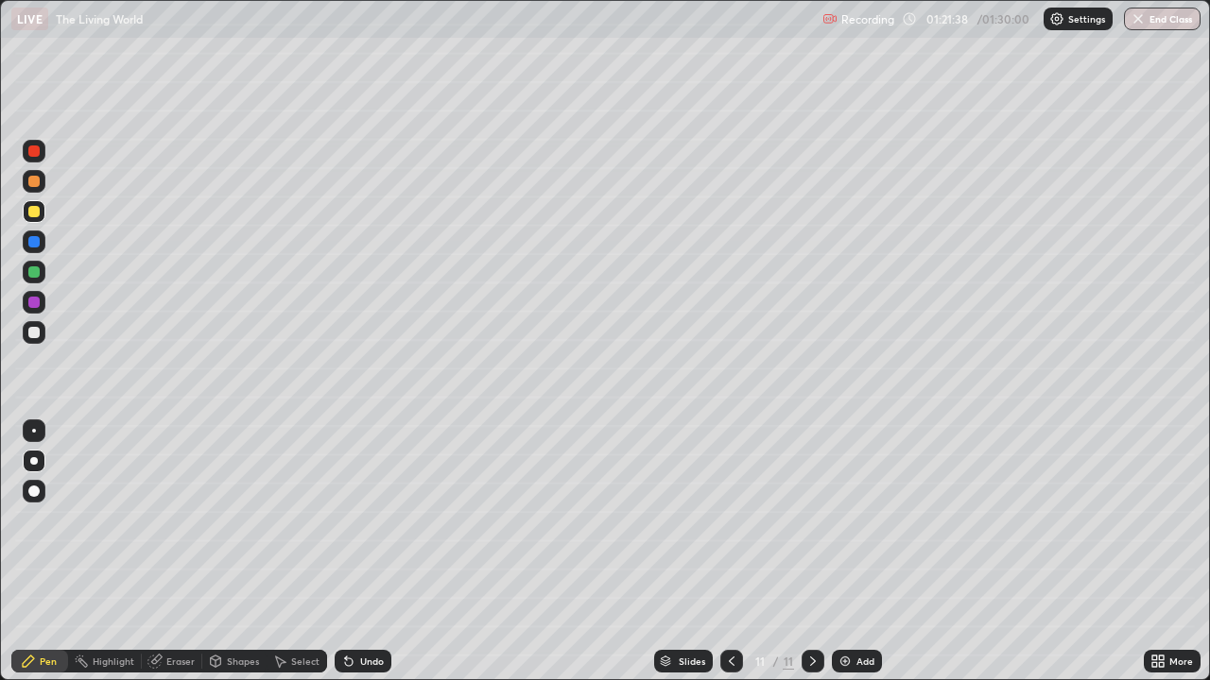
click at [34, 274] on div at bounding box center [33, 271] width 11 height 11
click at [363, 559] on div "Undo" at bounding box center [372, 661] width 24 height 9
click at [361, 559] on div "Undo" at bounding box center [363, 661] width 57 height 23
click at [35, 213] on div at bounding box center [33, 211] width 11 height 11
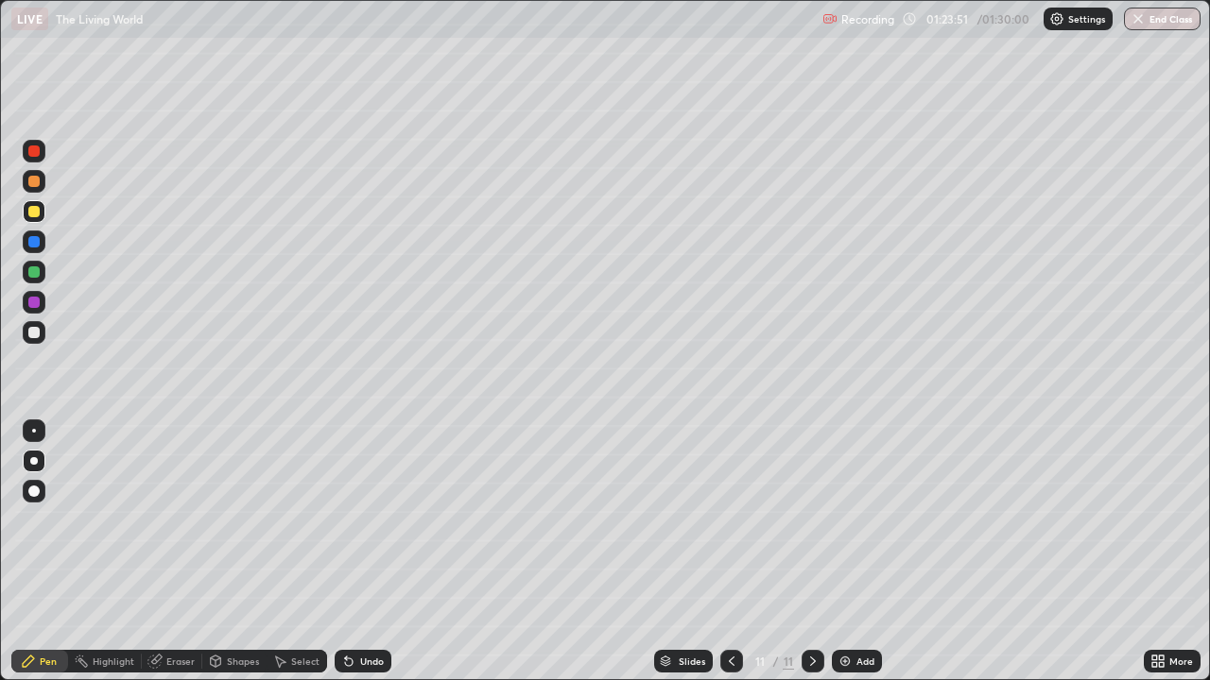
click at [859, 559] on div "Add" at bounding box center [865, 661] width 18 height 9
click at [41, 273] on div at bounding box center [34, 272] width 23 height 23
click at [359, 559] on div "Undo" at bounding box center [363, 661] width 57 height 23
click at [360, 559] on div "Undo" at bounding box center [372, 661] width 24 height 9
click at [355, 559] on div "Undo" at bounding box center [363, 661] width 57 height 23
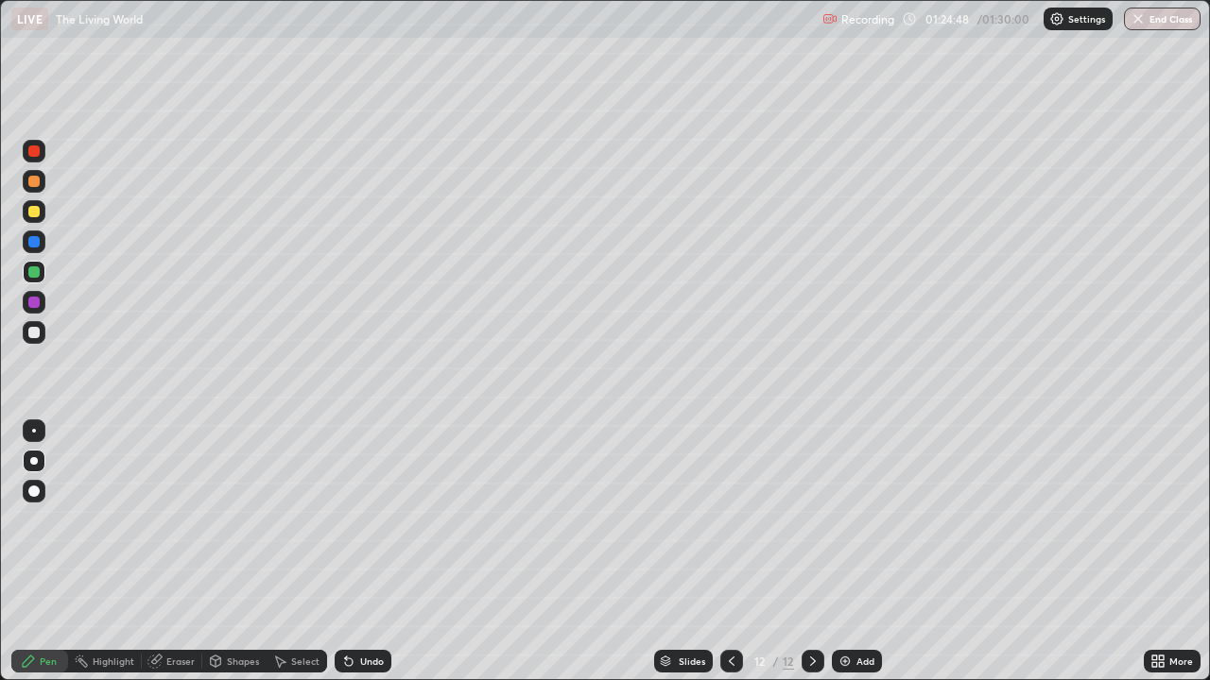
click at [370, 559] on div "Undo" at bounding box center [372, 661] width 24 height 9
click at [37, 215] on div at bounding box center [33, 211] width 11 height 11
click at [33, 215] on div at bounding box center [33, 211] width 11 height 11
click at [353, 559] on icon at bounding box center [348, 661] width 15 height 15
click at [354, 559] on div "Undo" at bounding box center [363, 661] width 57 height 23
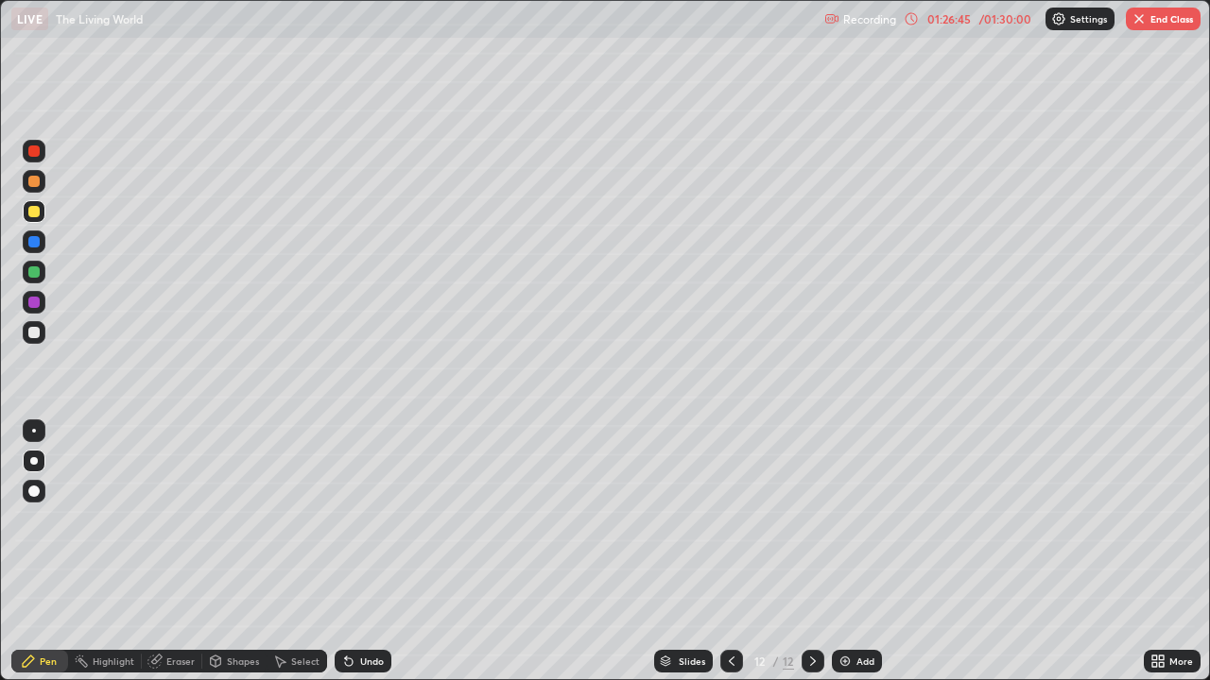
click at [370, 559] on div "Undo" at bounding box center [372, 661] width 24 height 9
click at [42, 277] on div at bounding box center [34, 272] width 23 height 23
click at [855, 559] on div "Add" at bounding box center [857, 661] width 50 height 23
click at [360, 559] on div "Undo" at bounding box center [372, 661] width 24 height 9
click at [364, 559] on div "Undo" at bounding box center [372, 661] width 24 height 9
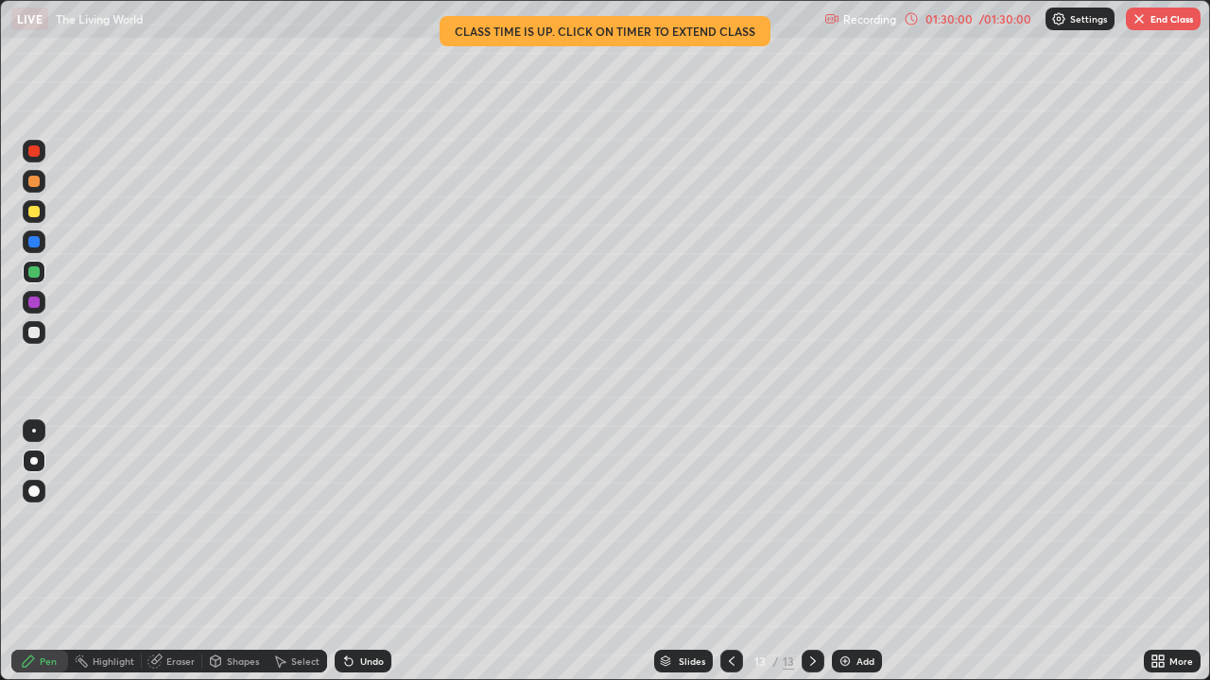
click at [360, 559] on div "Undo" at bounding box center [372, 661] width 24 height 9
click at [362, 559] on div "Undo" at bounding box center [363, 661] width 57 height 23
click at [361, 559] on div "Undo" at bounding box center [372, 661] width 24 height 9
click at [35, 213] on div at bounding box center [33, 211] width 11 height 11
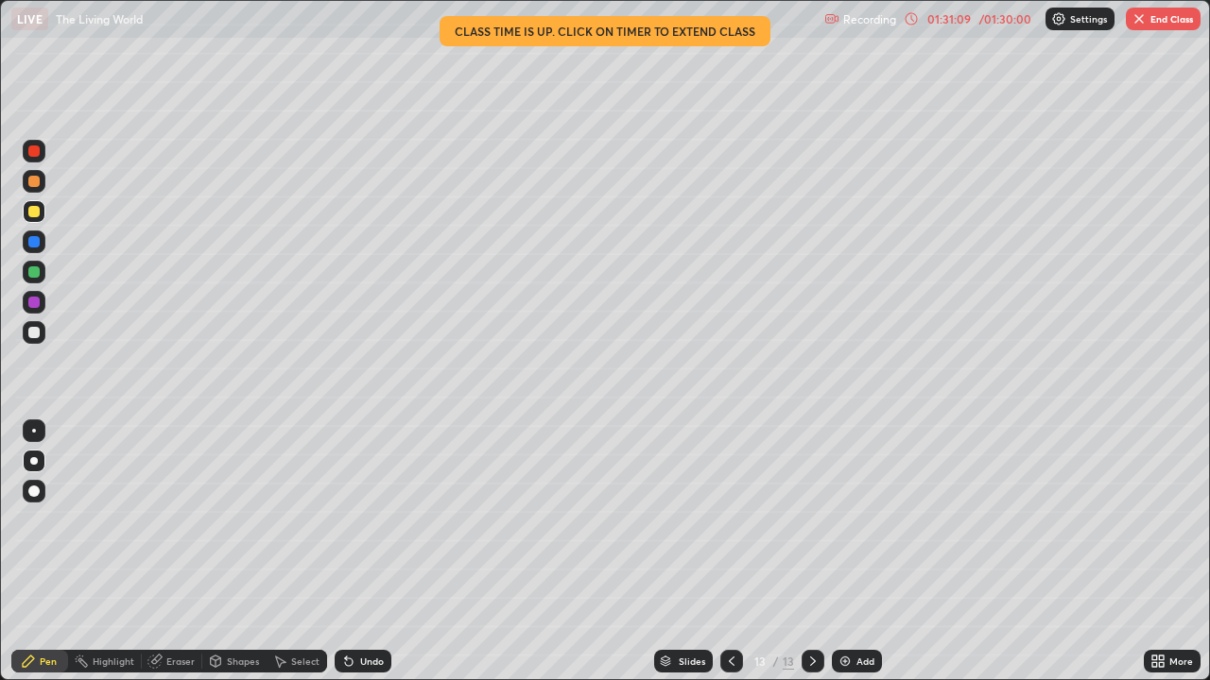
click at [368, 559] on div "Undo" at bounding box center [372, 661] width 24 height 9
click at [731, 559] on icon at bounding box center [731, 661] width 15 height 15
click at [1165, 28] on button "End Class" at bounding box center [1163, 19] width 75 height 23
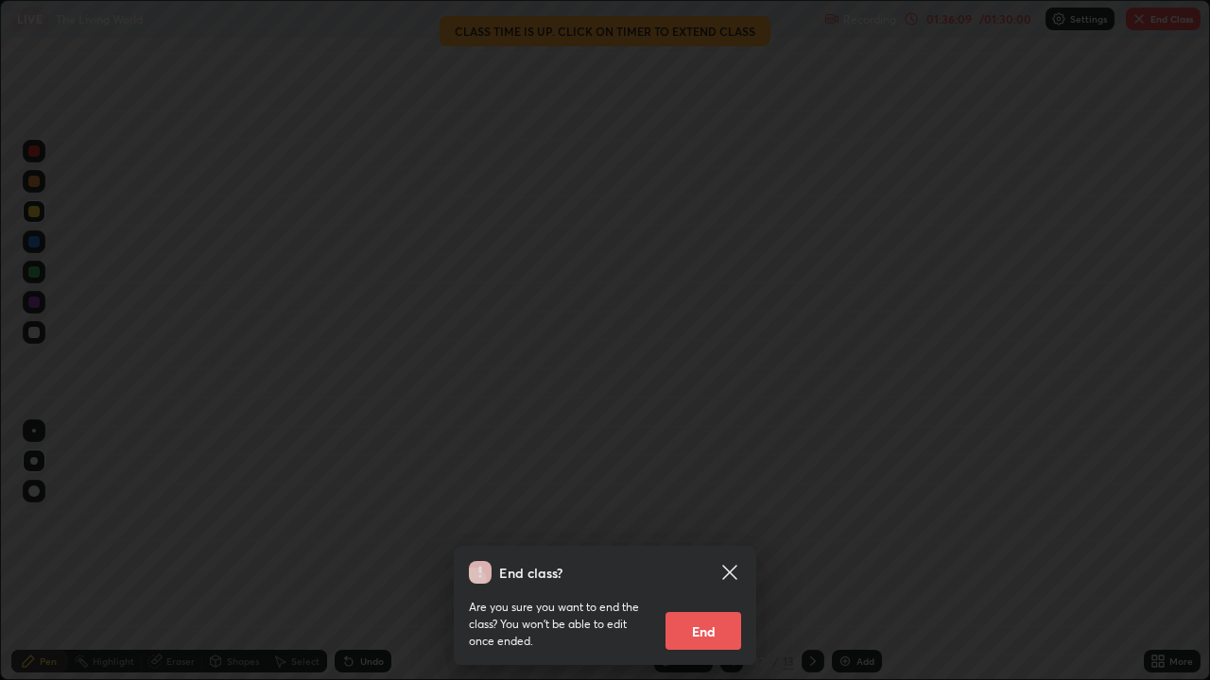
click at [715, 559] on button "End" at bounding box center [703, 631] width 76 height 38
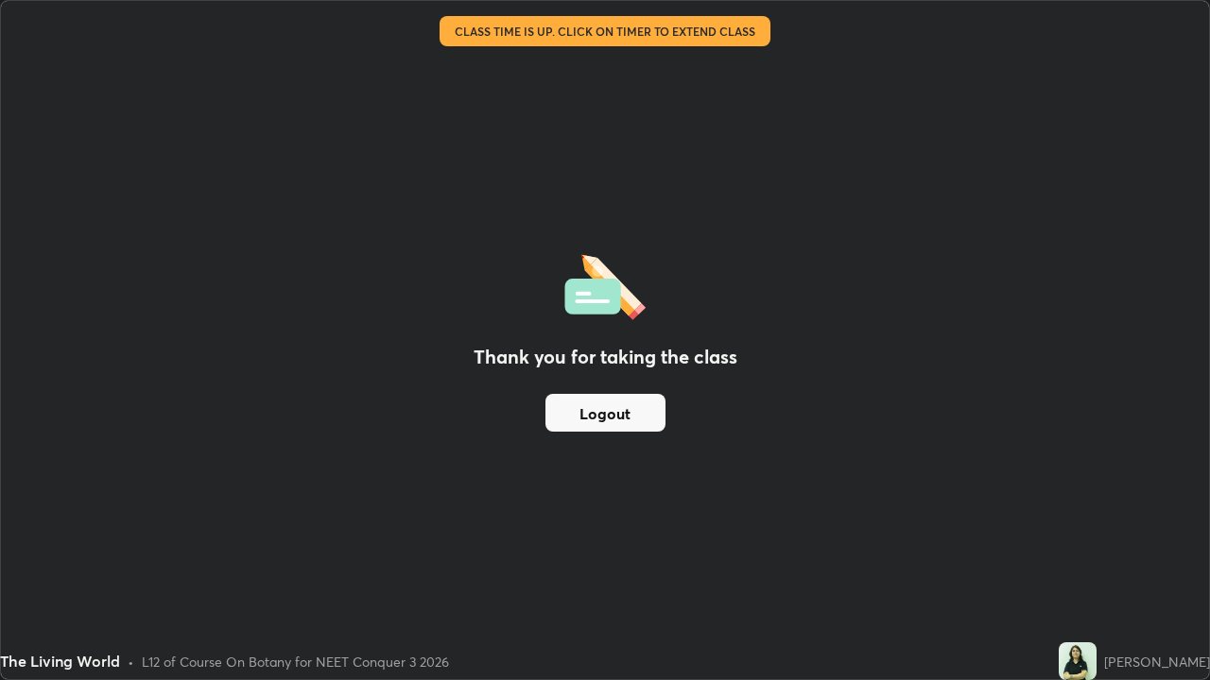
click at [625, 412] on button "Logout" at bounding box center [605, 413] width 120 height 38
click at [603, 417] on button "Logout" at bounding box center [605, 413] width 120 height 38
click at [598, 414] on button "Logout" at bounding box center [605, 413] width 120 height 38
click at [591, 415] on button "Logout" at bounding box center [605, 413] width 120 height 38
click at [619, 413] on button "Logout" at bounding box center [605, 413] width 120 height 38
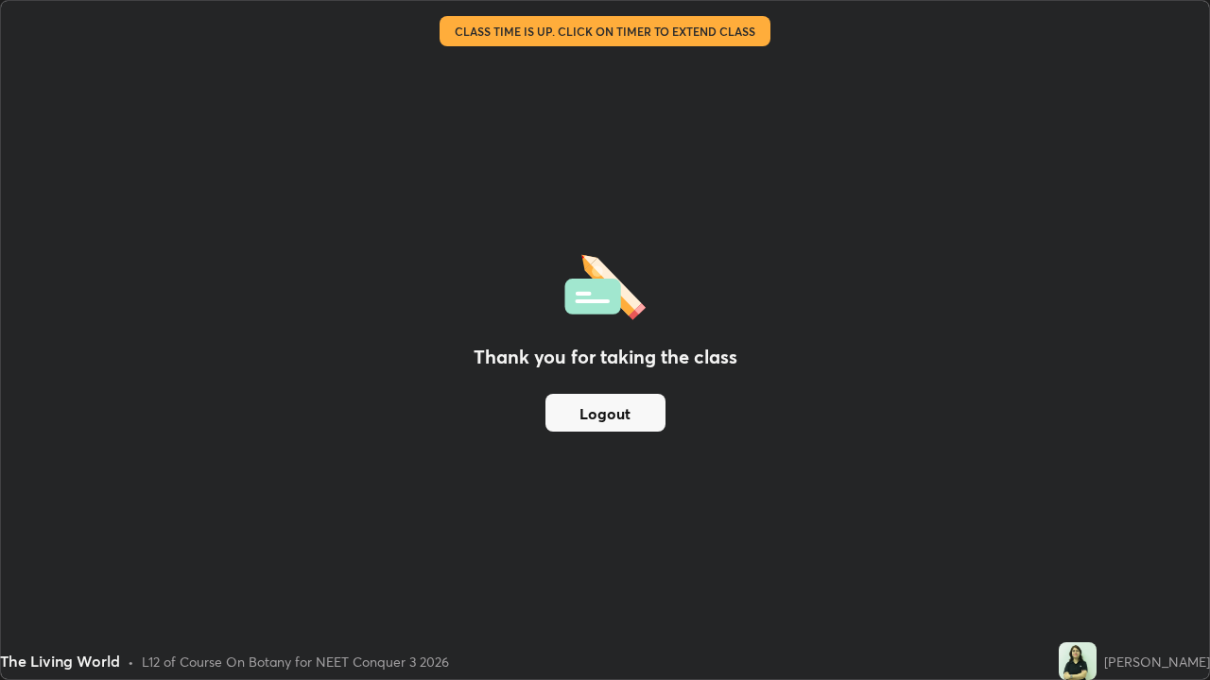
click at [622, 423] on button "Logout" at bounding box center [605, 413] width 120 height 38
click at [624, 417] on button "Logout" at bounding box center [605, 413] width 120 height 38
click at [621, 411] on button "Logout" at bounding box center [605, 413] width 120 height 38
click at [621, 423] on button "Logout" at bounding box center [605, 413] width 120 height 38
click at [614, 413] on button "Logout" at bounding box center [605, 413] width 120 height 38
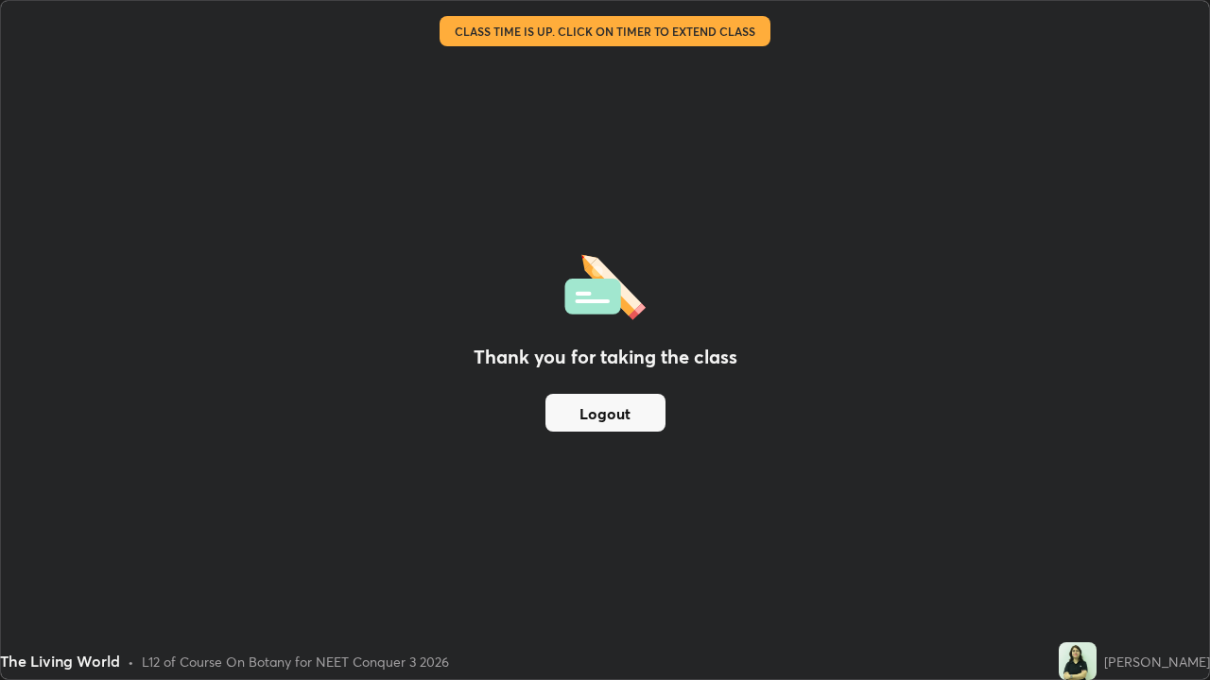
click at [607, 418] on button "Logout" at bounding box center [605, 413] width 120 height 38
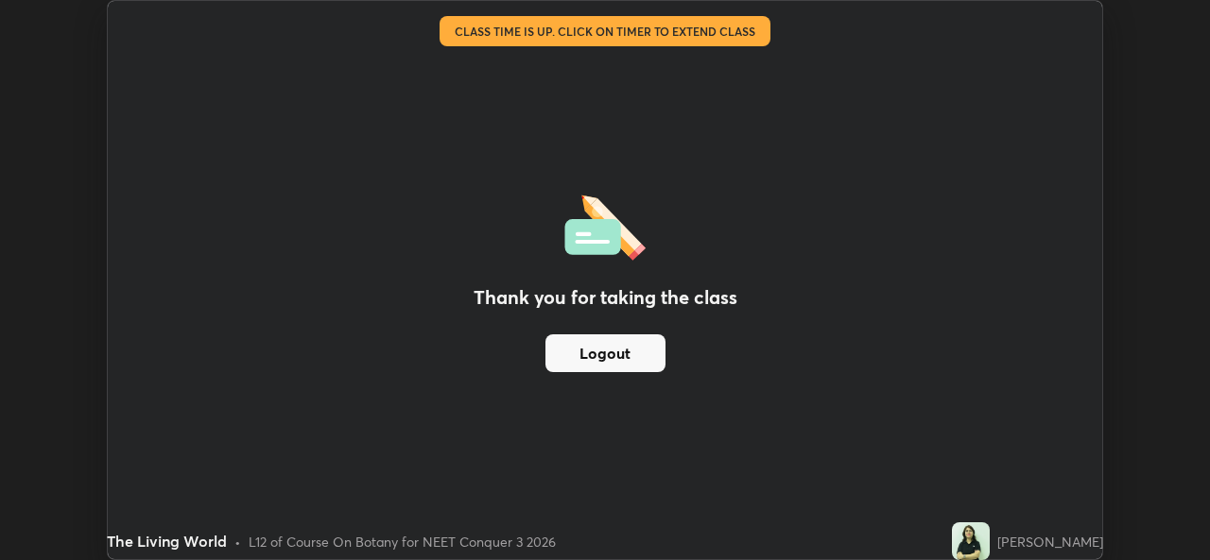
scroll to position [93942, 93293]
